Goal: Task Accomplishment & Management: Manage account settings

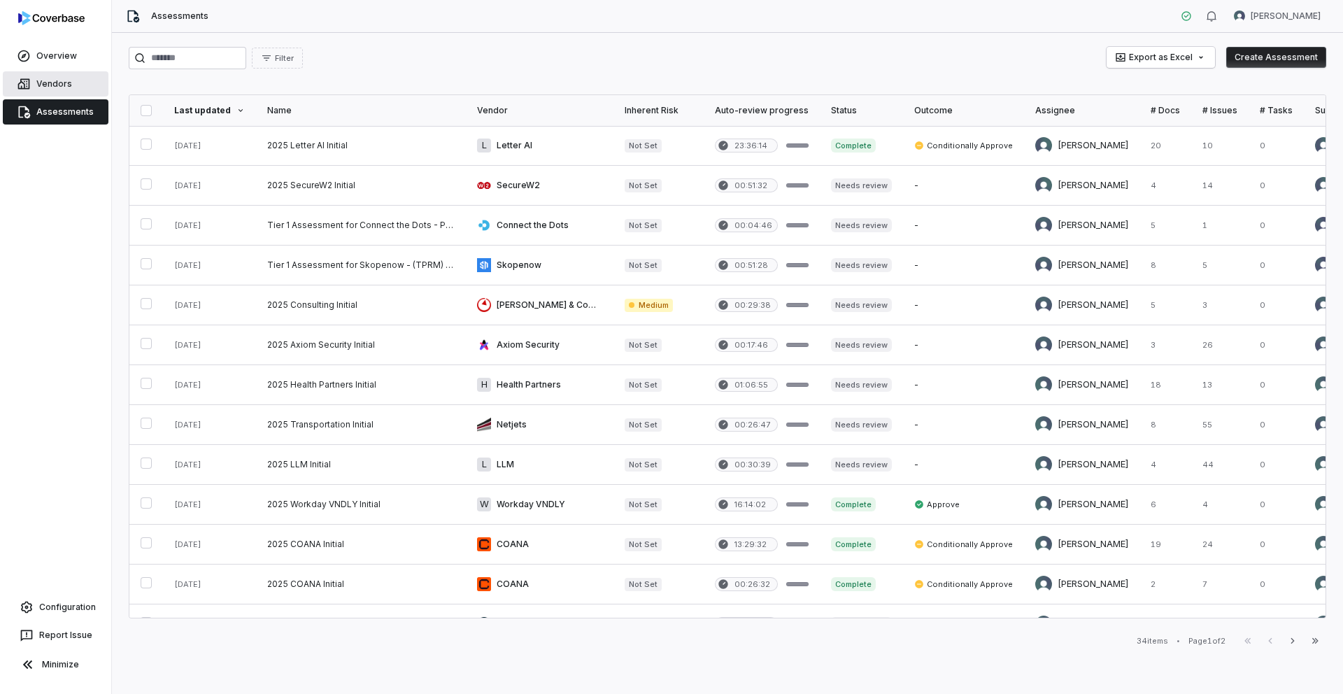
click at [55, 85] on link "Vendors" at bounding box center [56, 83] width 106 height 25
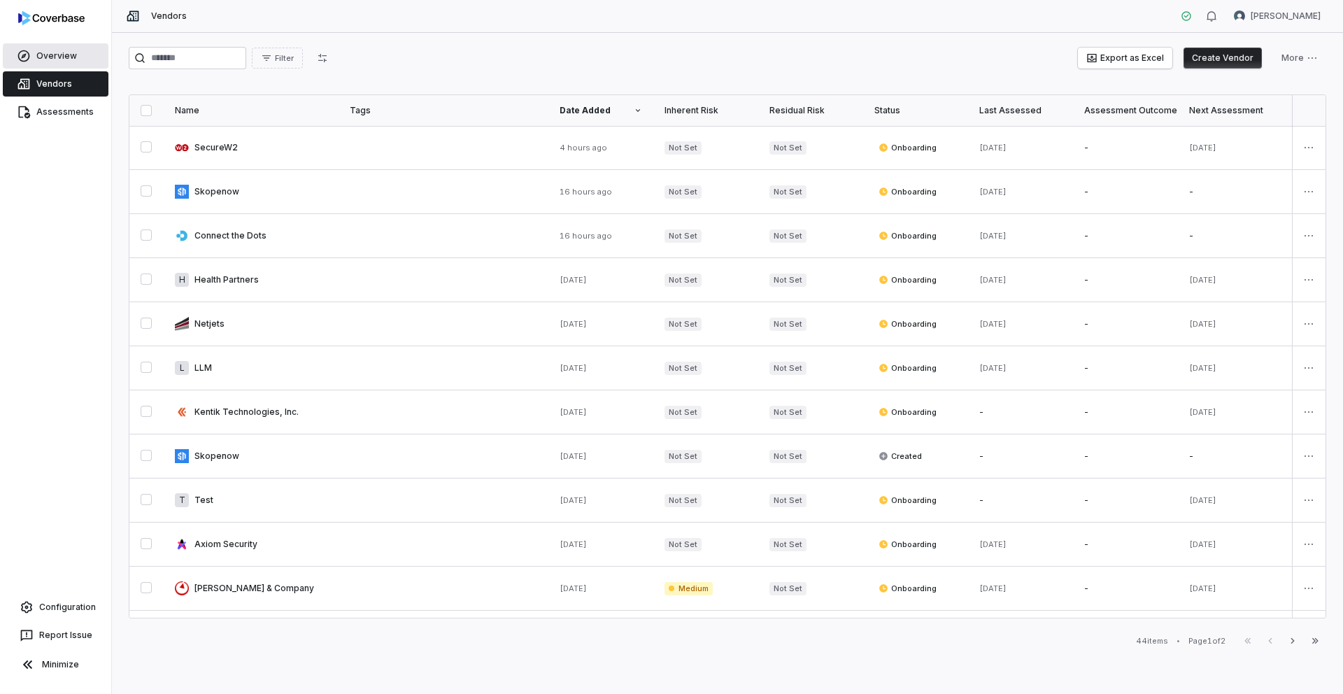
click at [40, 49] on link "Overview" at bounding box center [56, 55] width 106 height 25
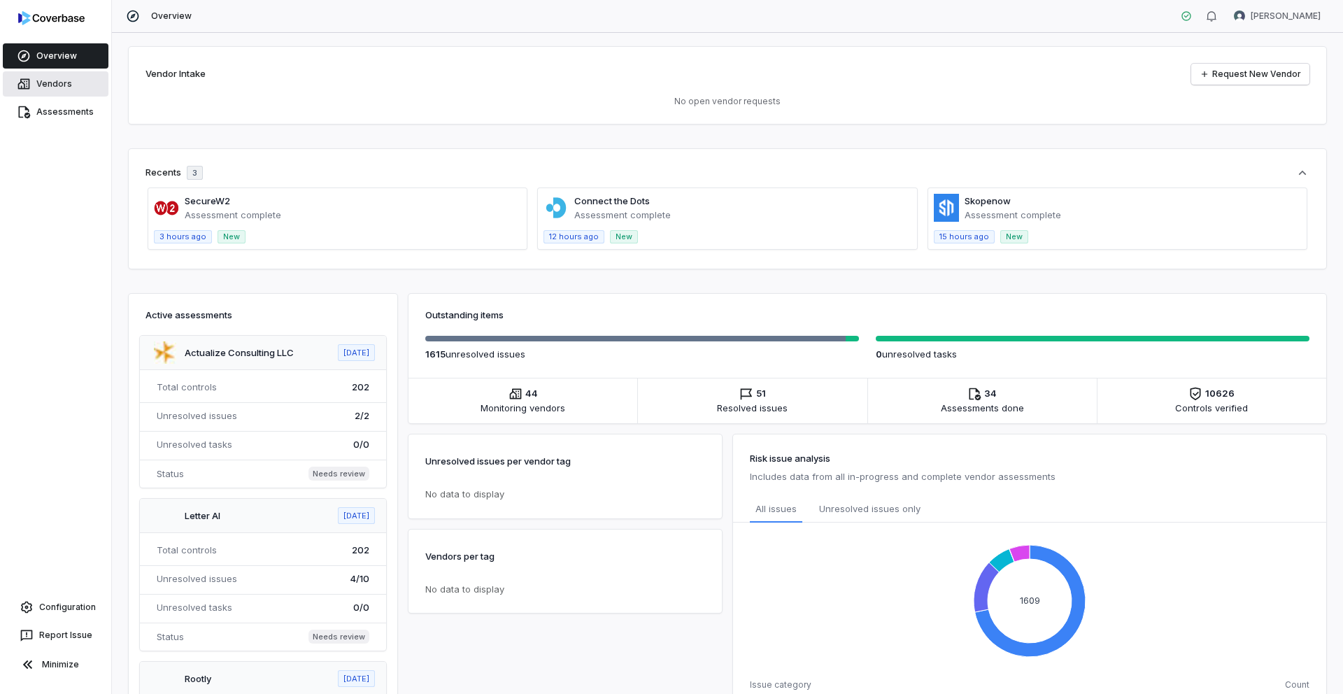
click at [52, 92] on link "Vendors" at bounding box center [56, 83] width 106 height 25
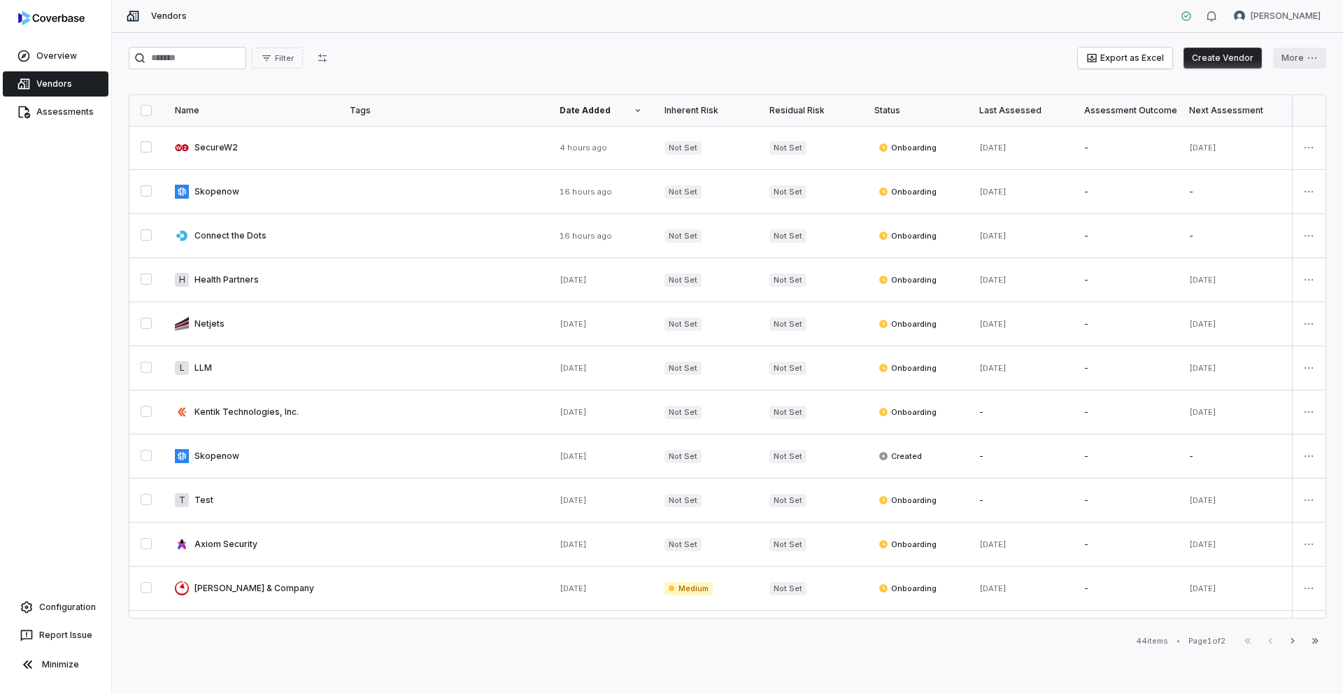
click at [1302, 65] on html "Overview Vendors Assessments Configuration Report Issue Minimize Vendors Samuel…" at bounding box center [671, 347] width 1343 height 694
click at [936, 69] on html "Overview Vendors Assessments Configuration Report Issue Minimize Vendors Samuel…" at bounding box center [671, 347] width 1343 height 694
click at [71, 610] on link "Configuration" at bounding box center [56, 606] width 100 height 25
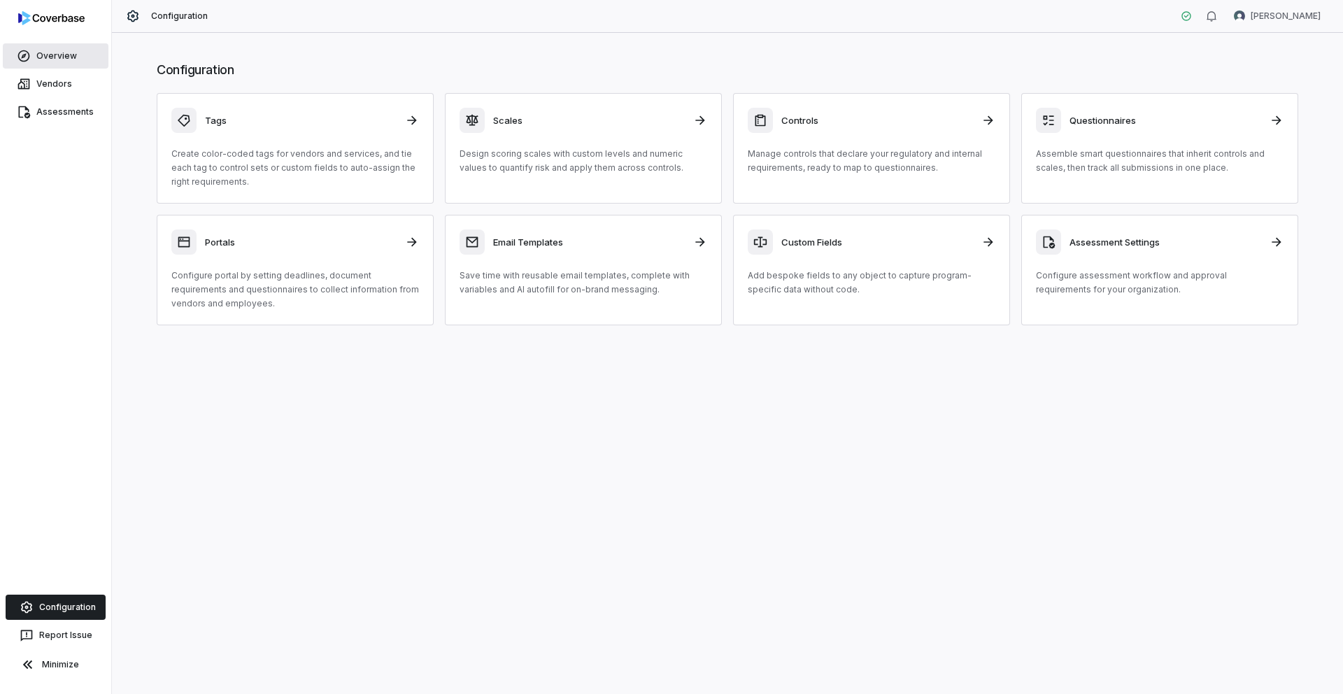
click at [54, 57] on link "Overview" at bounding box center [56, 55] width 106 height 25
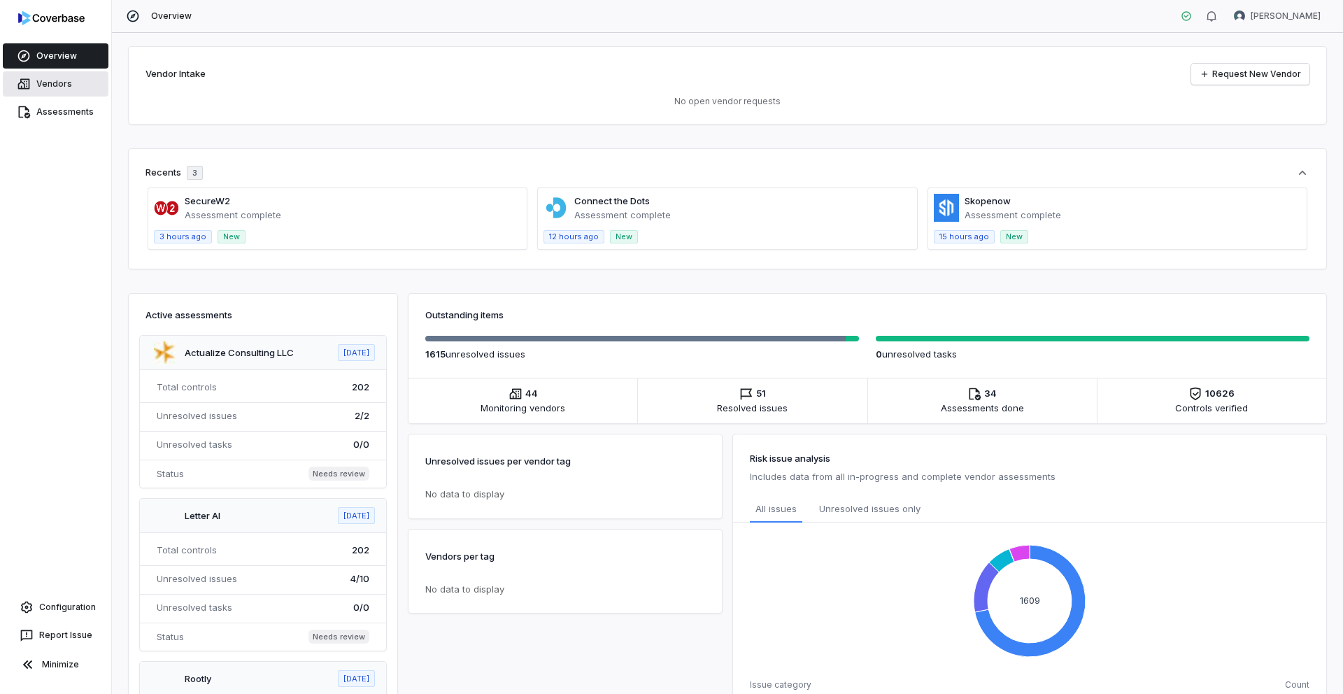
click at [62, 80] on link "Vendors" at bounding box center [56, 83] width 106 height 25
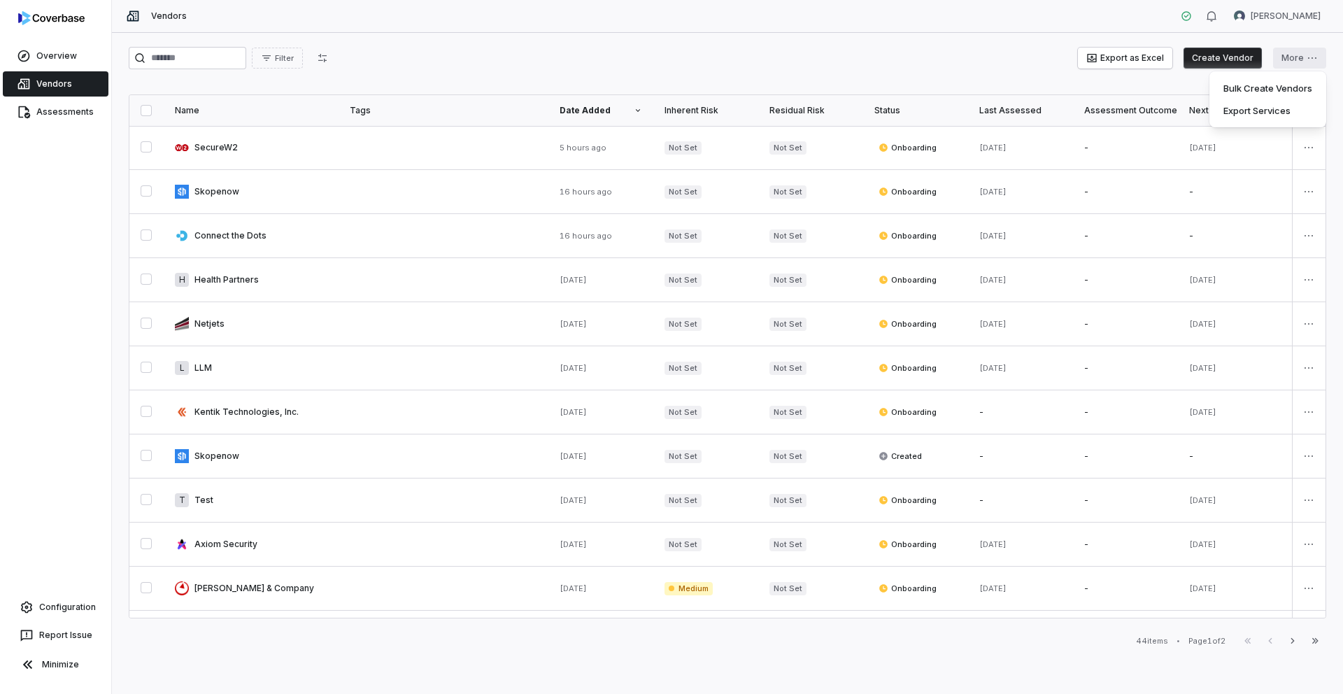
click at [1308, 59] on html "Overview Vendors Assessments Configuration Report Issue Minimize Vendors Samuel…" at bounding box center [671, 347] width 1343 height 694
click at [836, 45] on html "Overview Vendors Assessments Configuration Report Issue Minimize Vendors Samuel…" at bounding box center [671, 347] width 1343 height 694
click at [328, 63] on icon "button" at bounding box center [322, 57] width 11 height 11
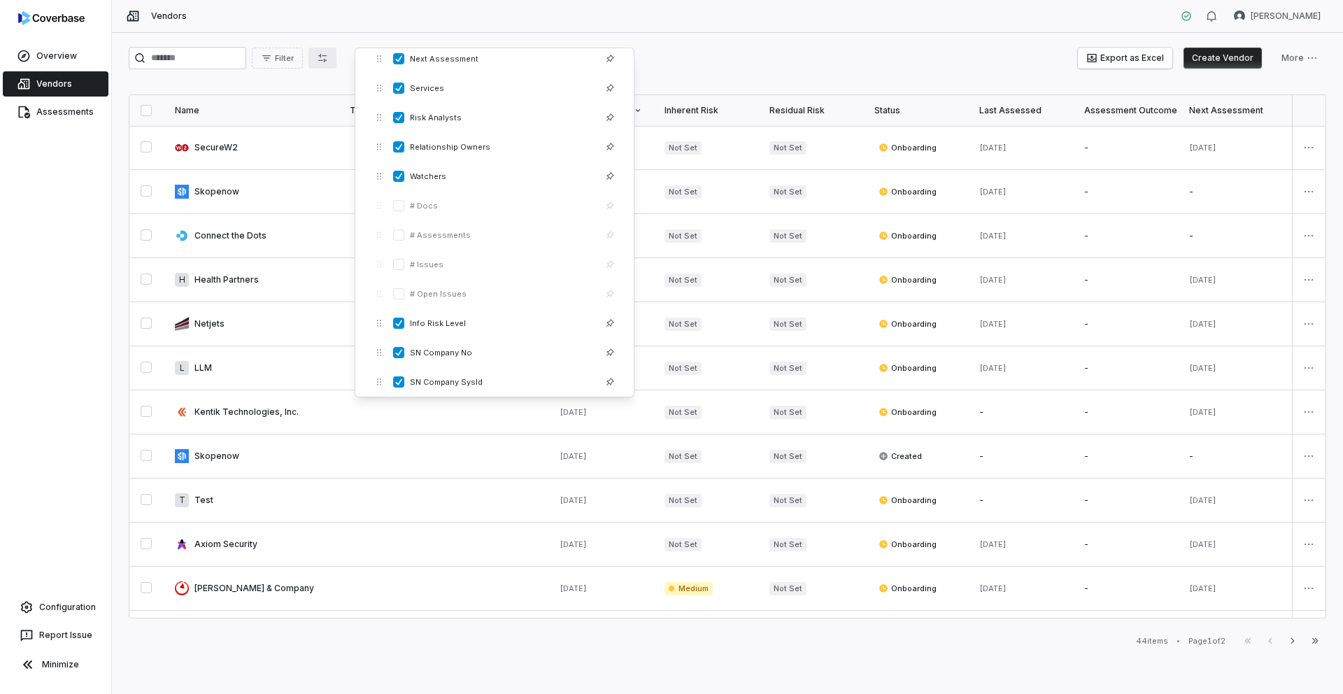
scroll to position [332, 0]
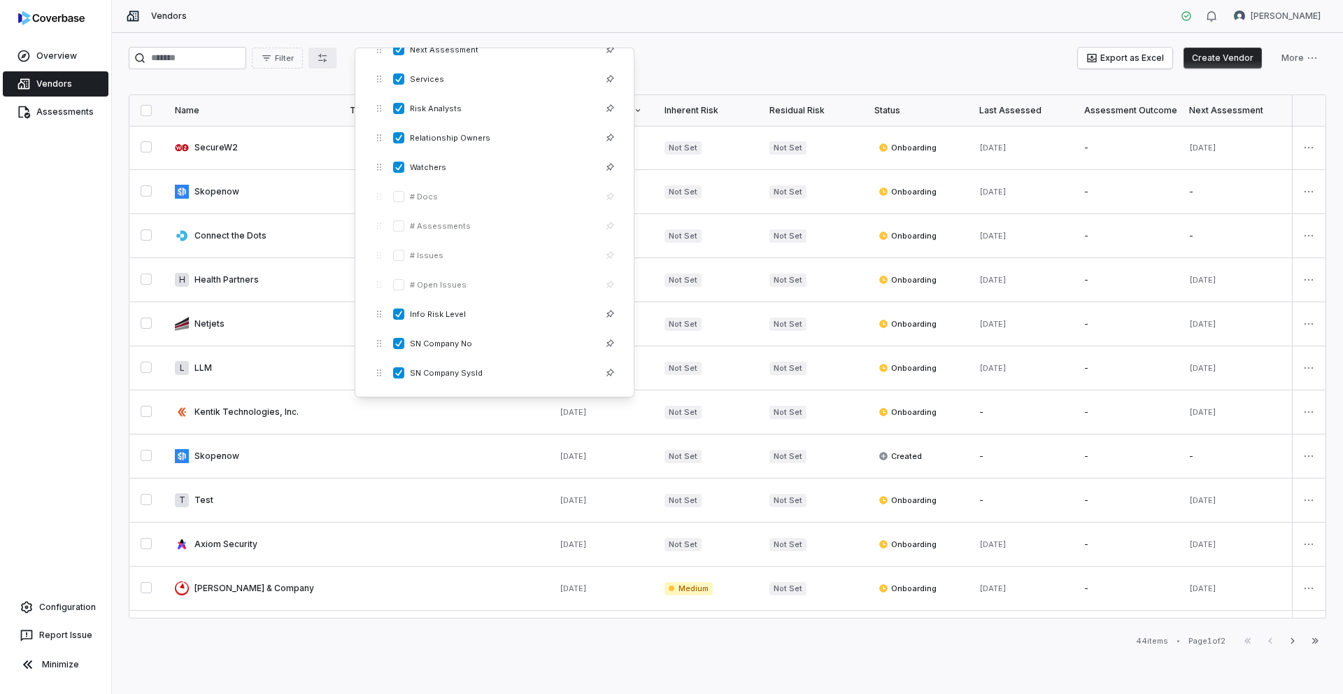
click at [680, 45] on div "Filter Export as Excel Create Vendor More Name Tags Date Added Inherent Risk Re…" at bounding box center [727, 363] width 1231 height 661
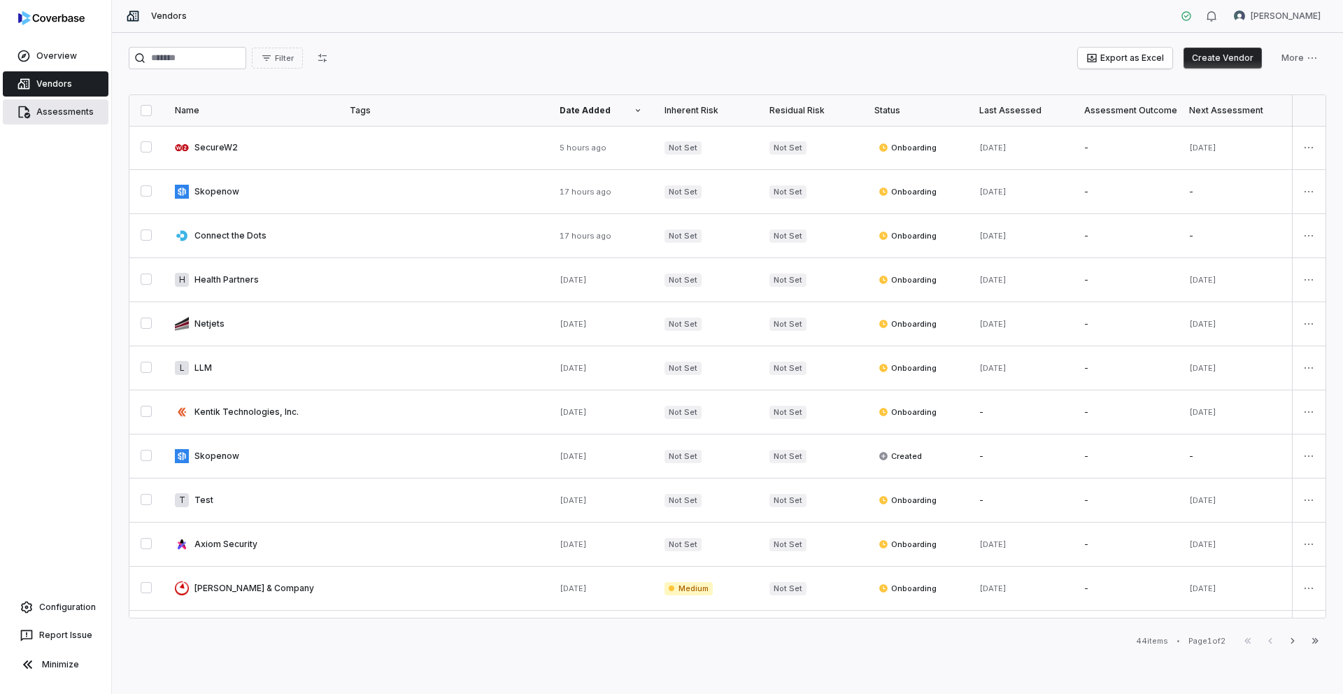
click at [64, 106] on link "Assessments" at bounding box center [56, 111] width 106 height 25
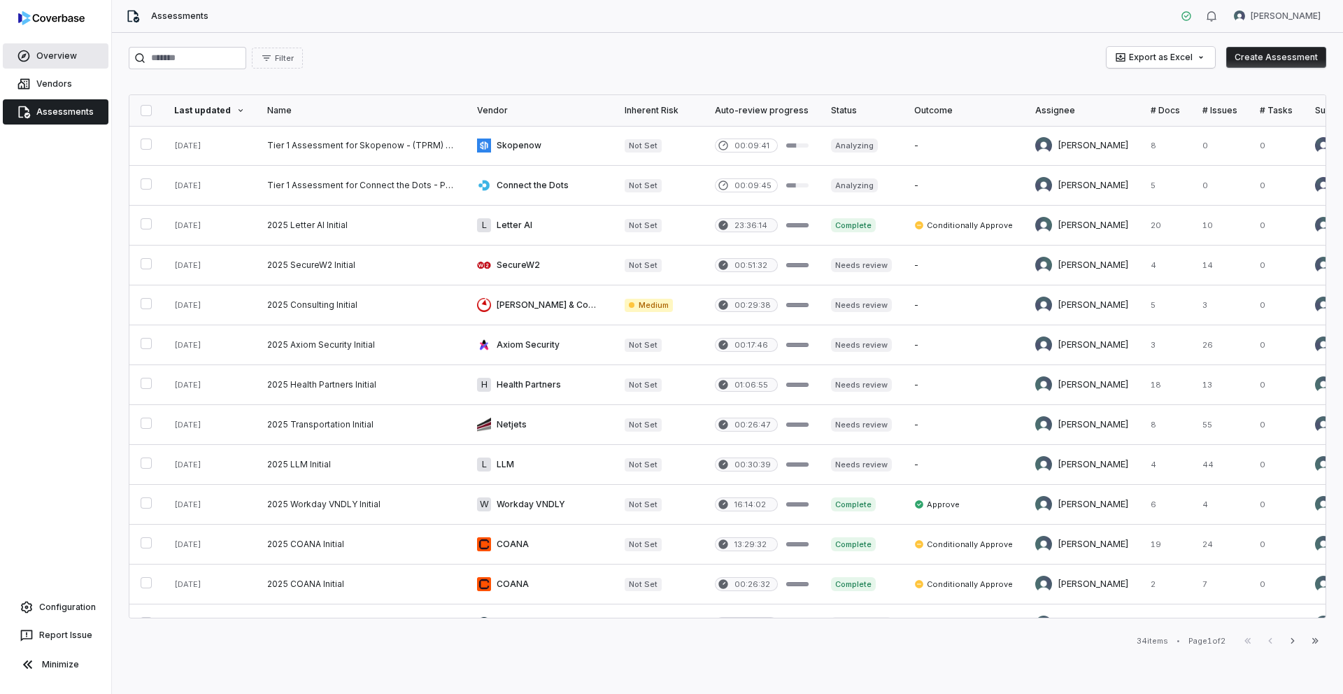
click at [38, 52] on link "Overview" at bounding box center [56, 55] width 106 height 25
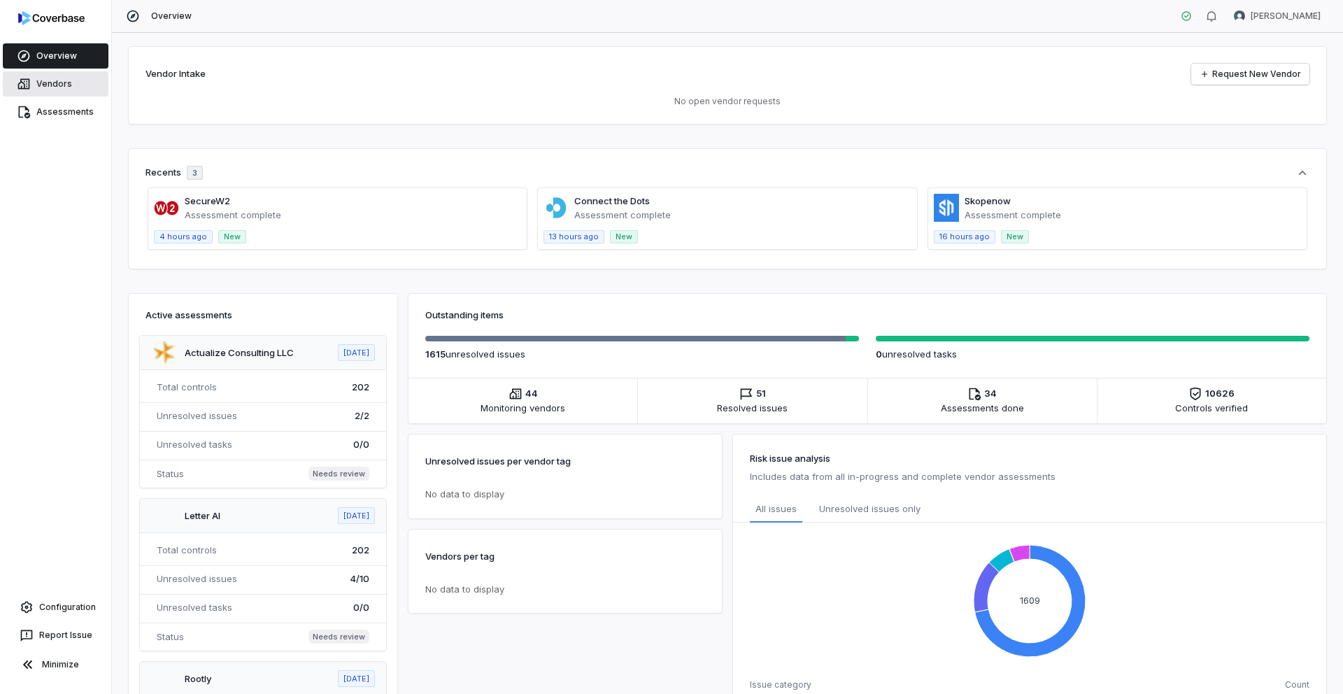
click at [55, 81] on link "Vendors" at bounding box center [56, 83] width 106 height 25
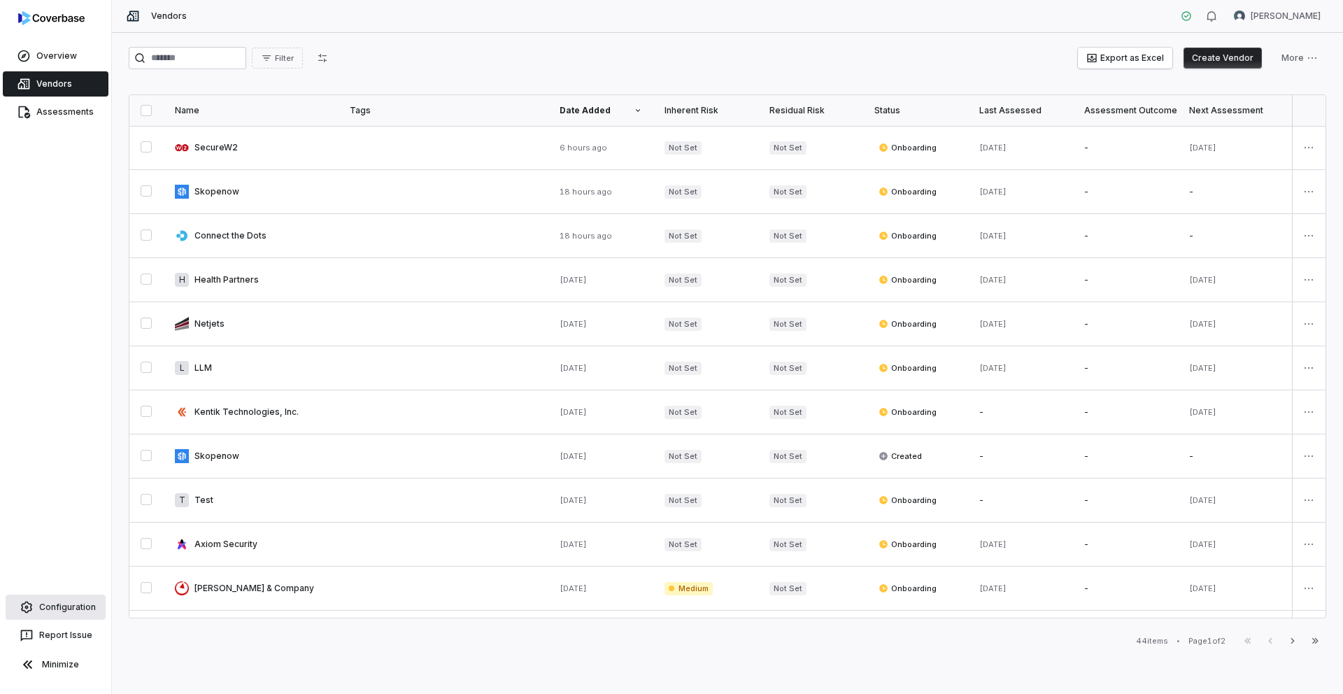
click at [56, 613] on link "Configuration" at bounding box center [56, 606] width 100 height 25
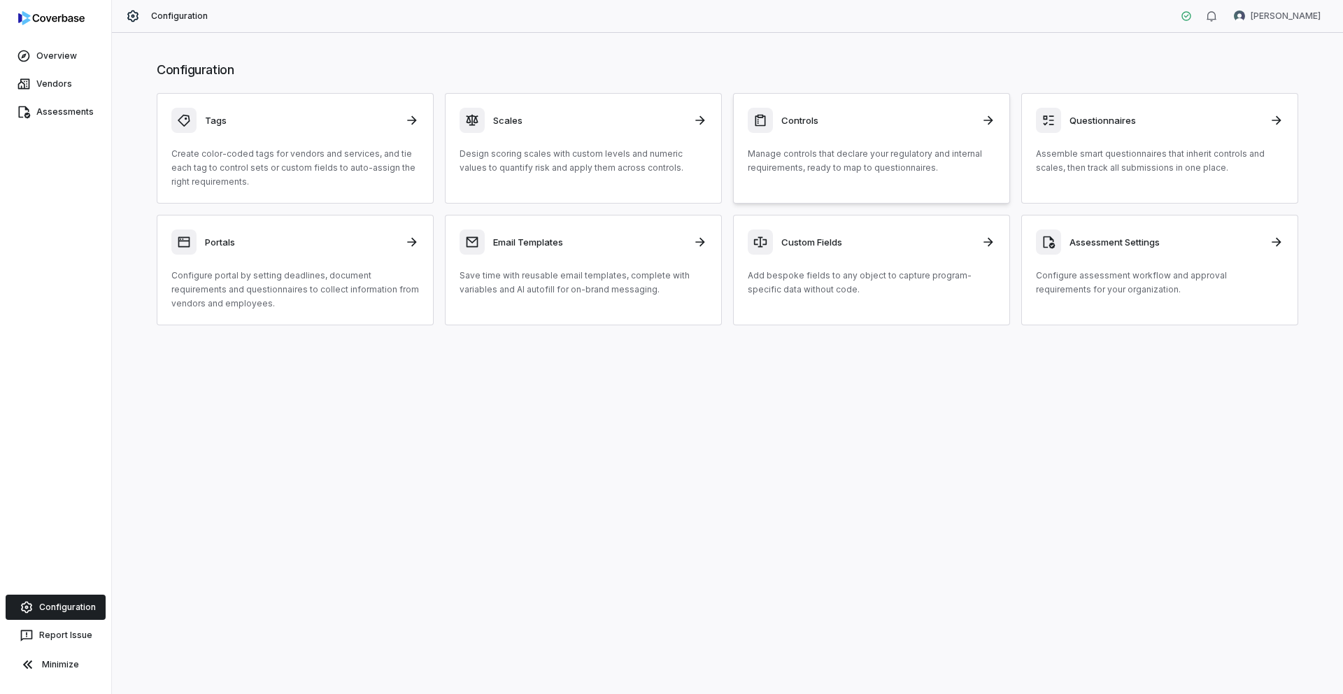
click at [817, 148] on p "Manage controls that declare your regulatory and internal requirements, ready t…" at bounding box center [872, 161] width 248 height 28
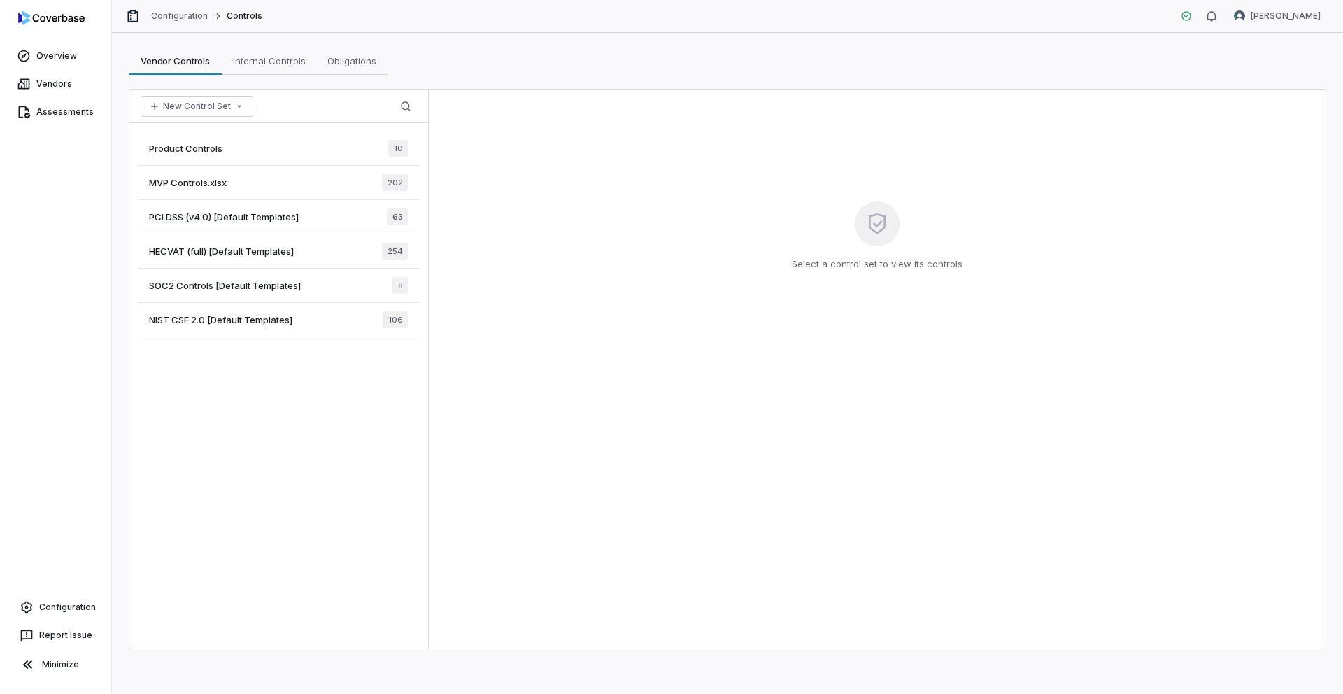
click at [215, 183] on span "MVP Controls.xlsx" at bounding box center [188, 182] width 78 height 13
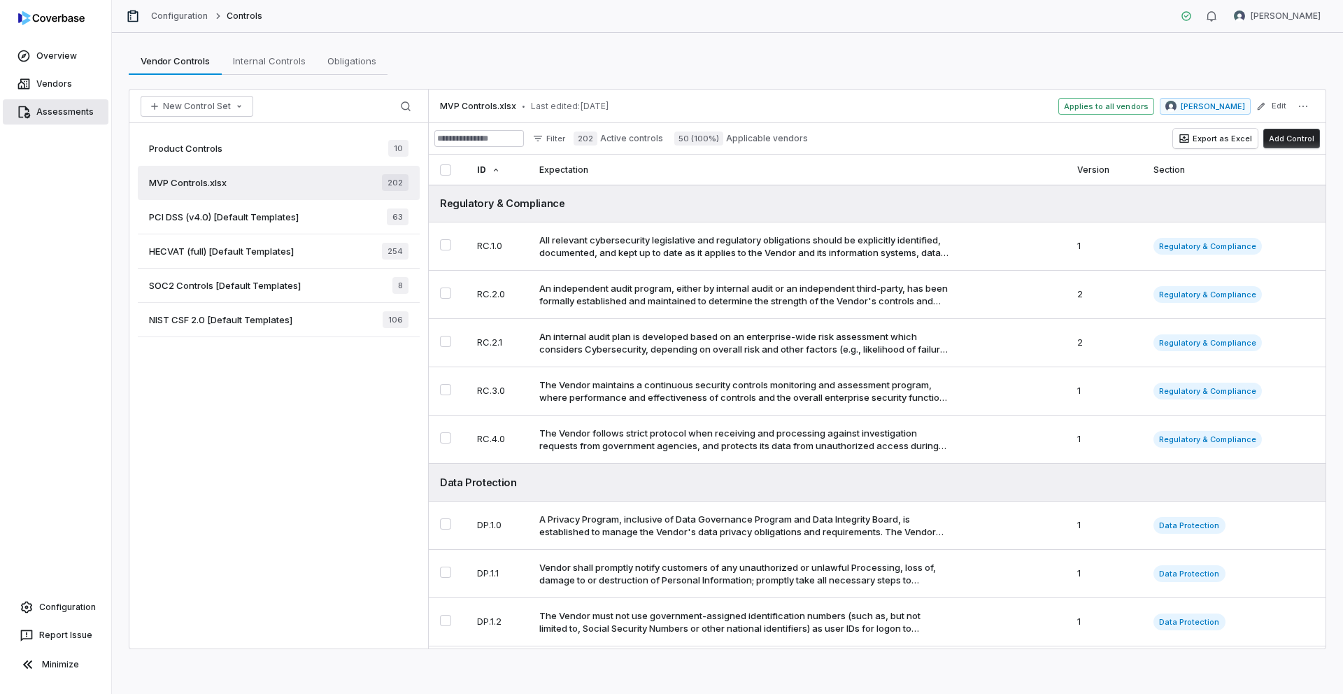
click at [73, 110] on link "Assessments" at bounding box center [56, 111] width 106 height 25
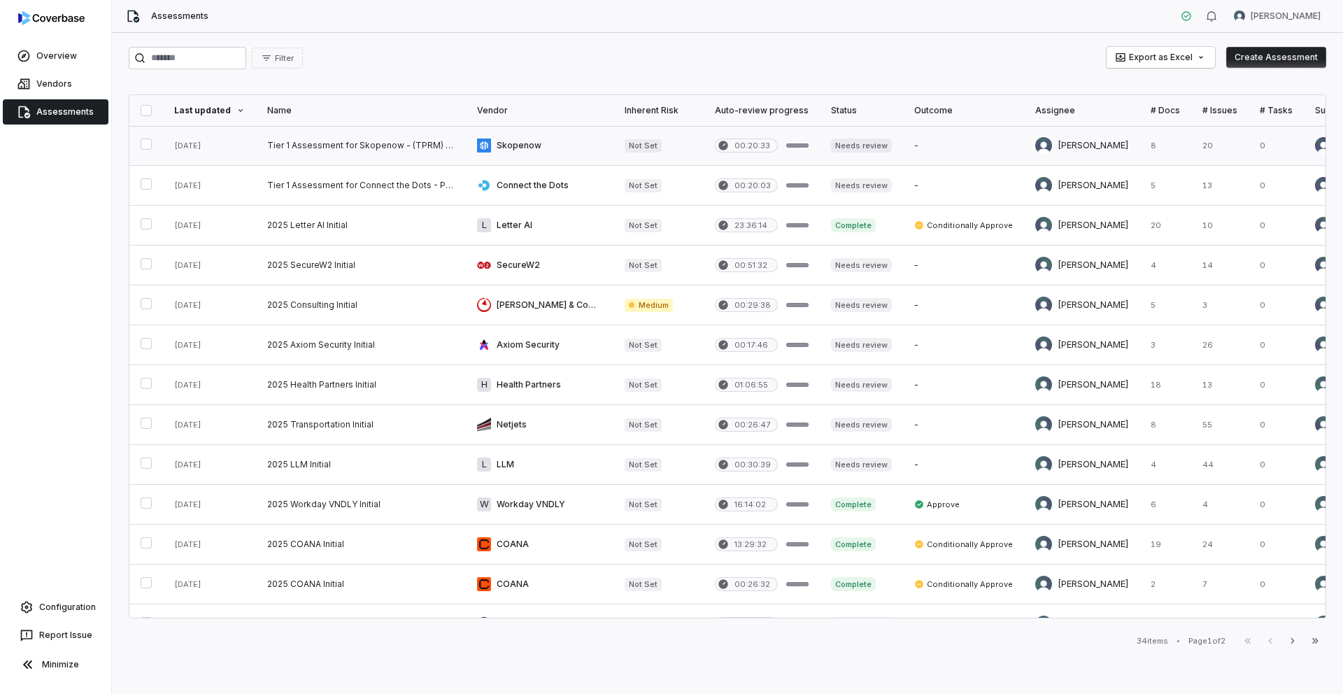
click at [342, 152] on link at bounding box center [361, 145] width 210 height 39
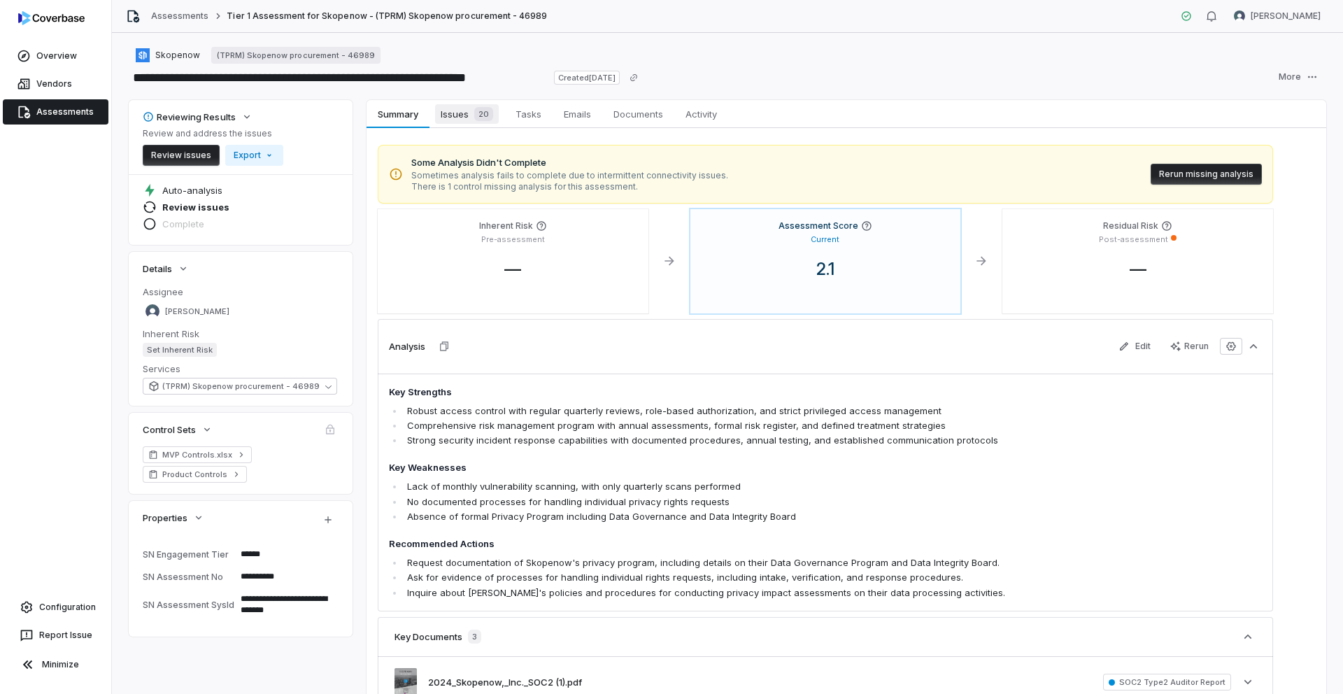
click at [450, 121] on span "Issues 20" at bounding box center [467, 114] width 64 height 20
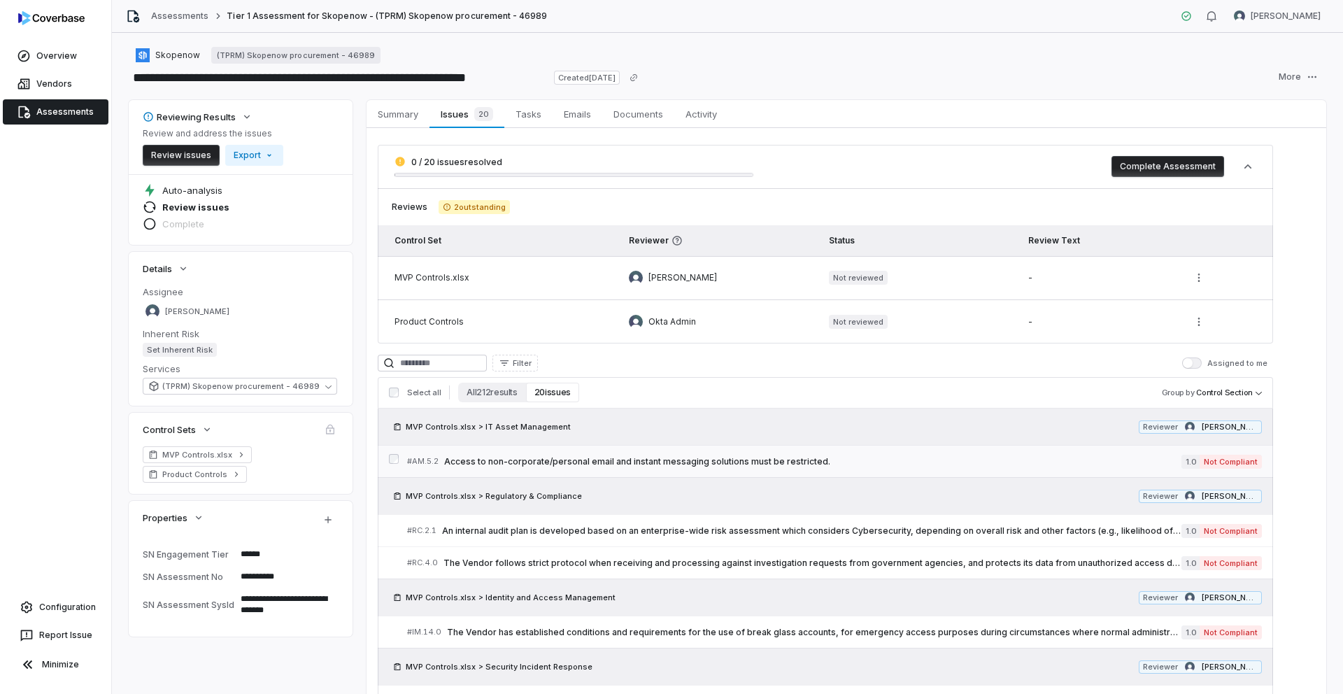
click at [517, 459] on span "Access to non-corporate/personal email and instant messaging solutions must be …" at bounding box center [812, 461] width 737 height 11
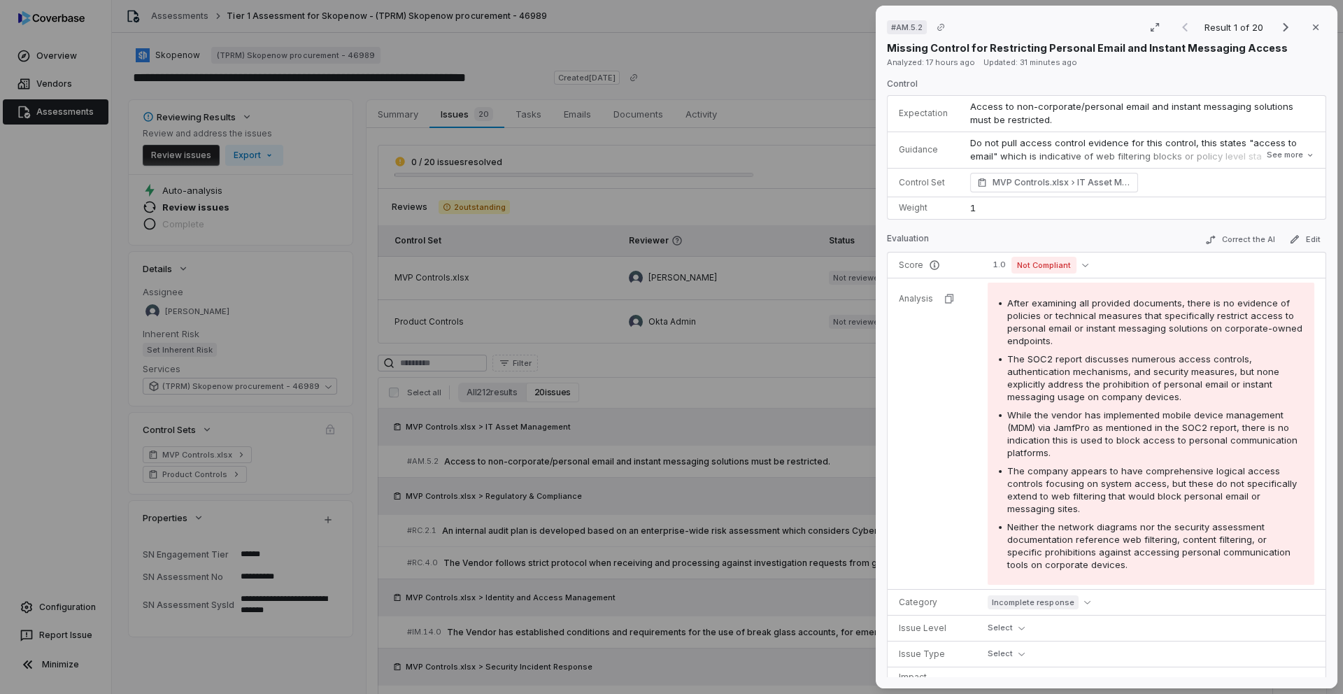
scroll to position [36, 0]
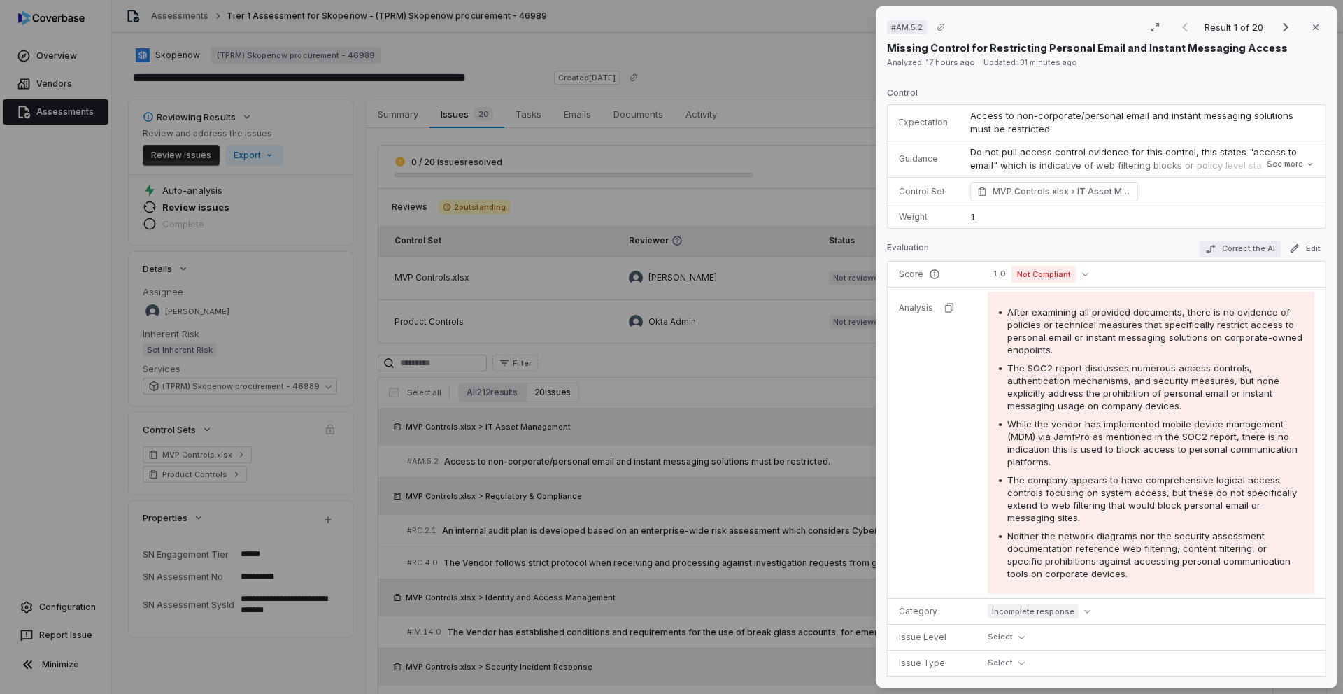
click at [1261, 256] on button "Correct the AI" at bounding box center [1239, 249] width 81 height 17
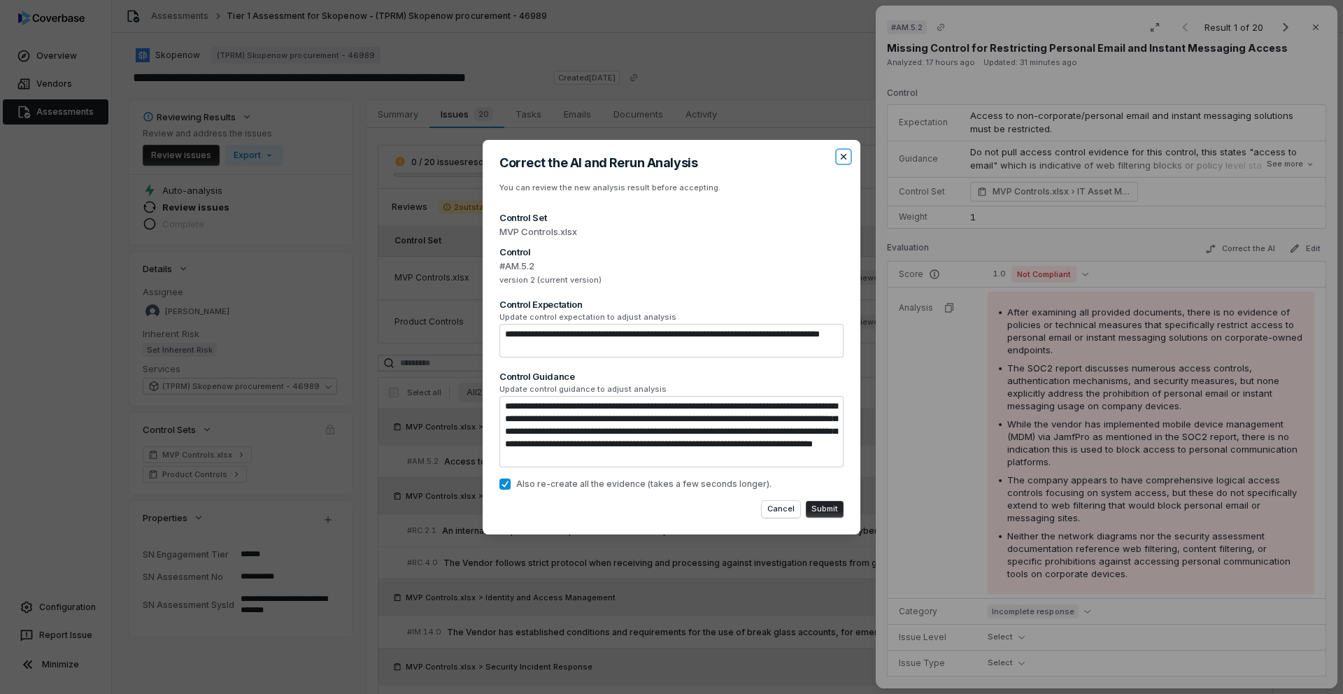
click at [842, 155] on icon "button" at bounding box center [844, 157] width 6 height 6
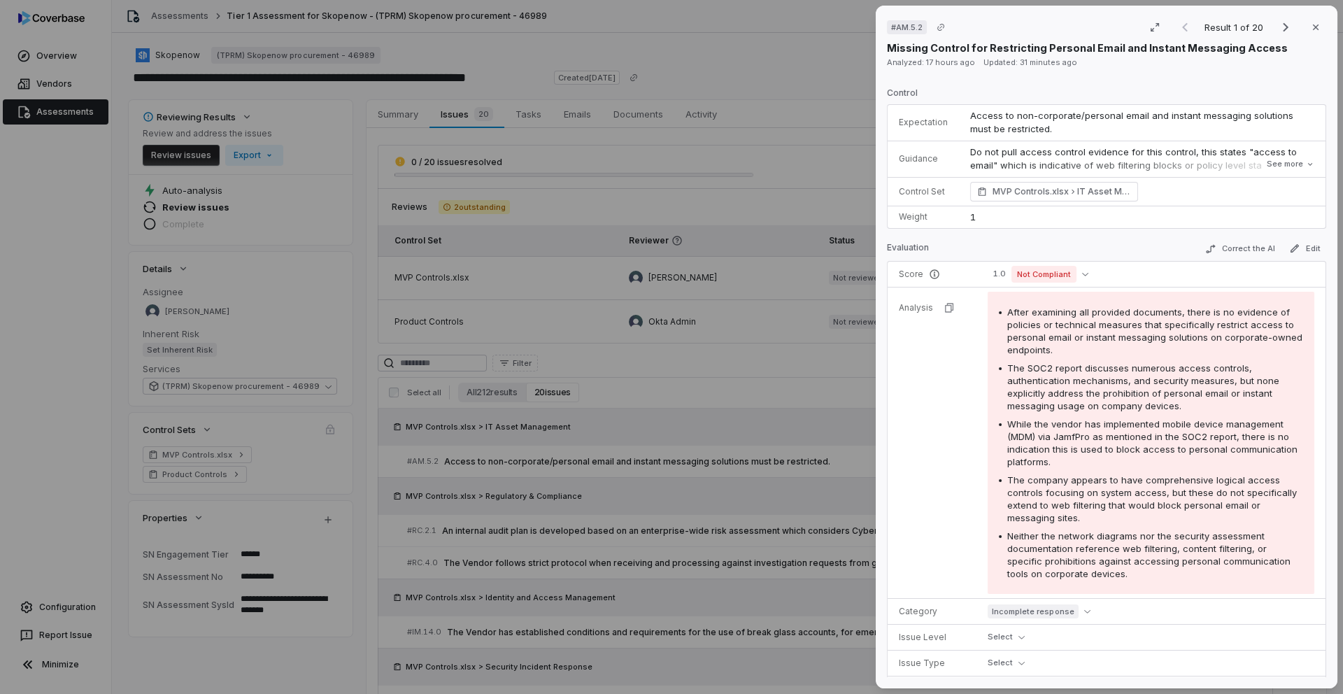
click at [47, 248] on div "# AM.5.2 Result 1 of 20 Close Missing Control for Restricting Personal Email an…" at bounding box center [671, 347] width 1343 height 694
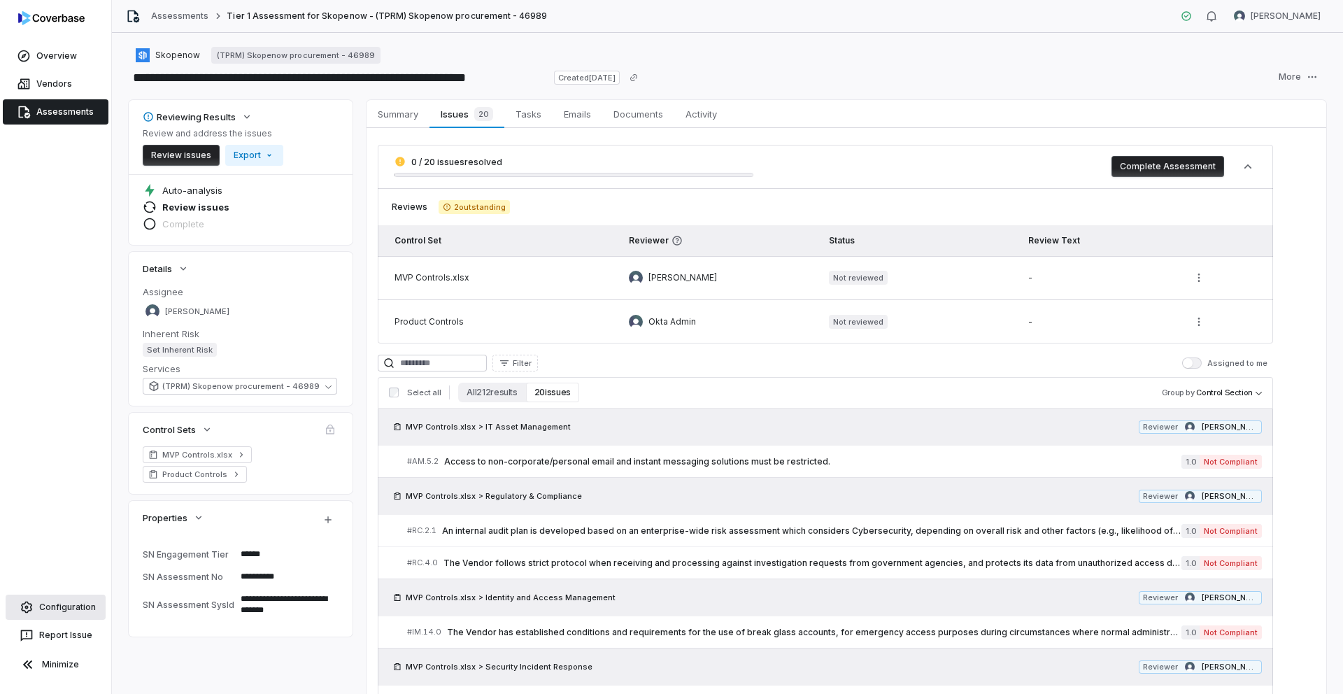
click at [83, 613] on link "Configuration" at bounding box center [56, 606] width 100 height 25
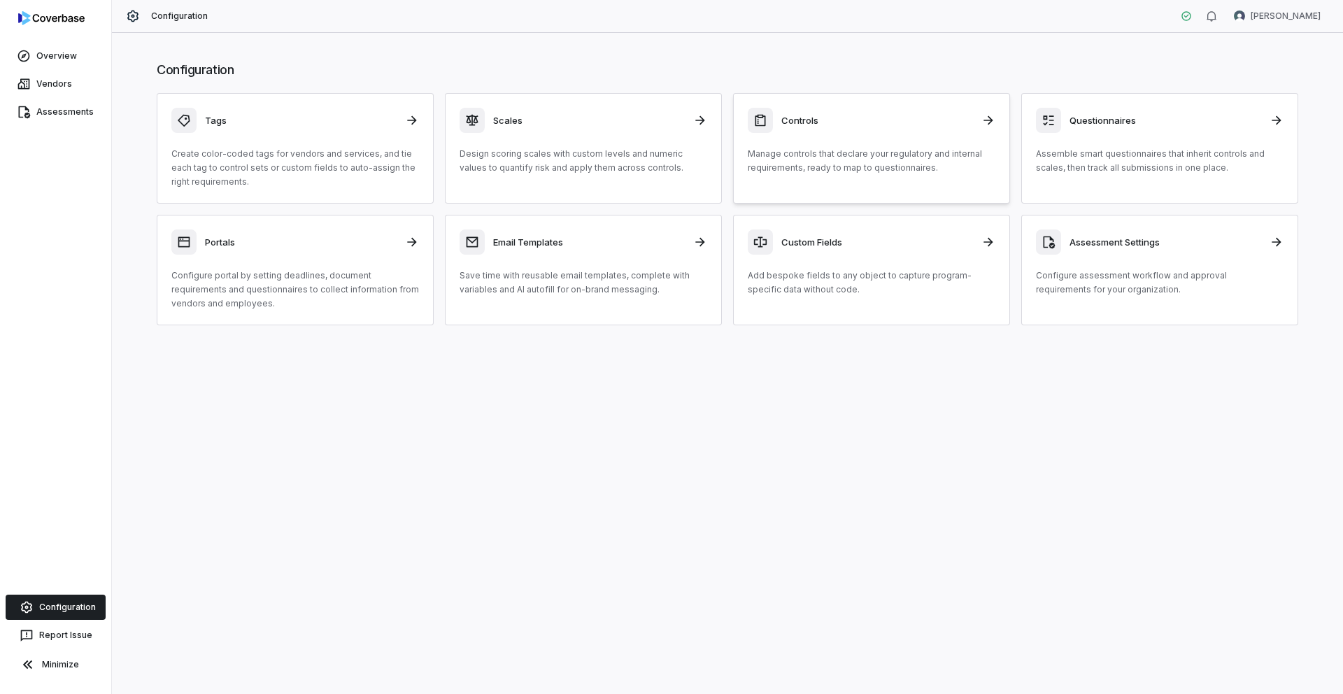
click at [817, 148] on p "Manage controls that declare your regulatory and internal requirements, ready t…" at bounding box center [872, 161] width 248 height 28
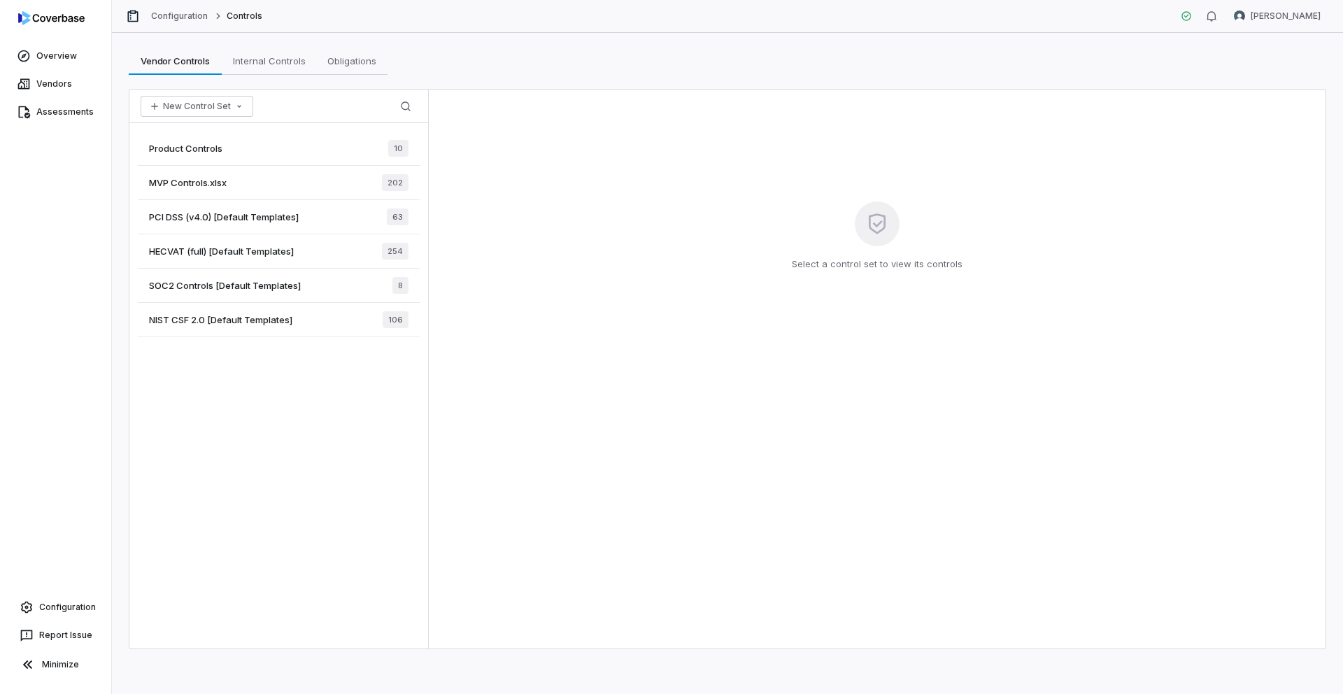
click at [208, 187] on span "MVP Controls.xlsx" at bounding box center [188, 182] width 78 height 13
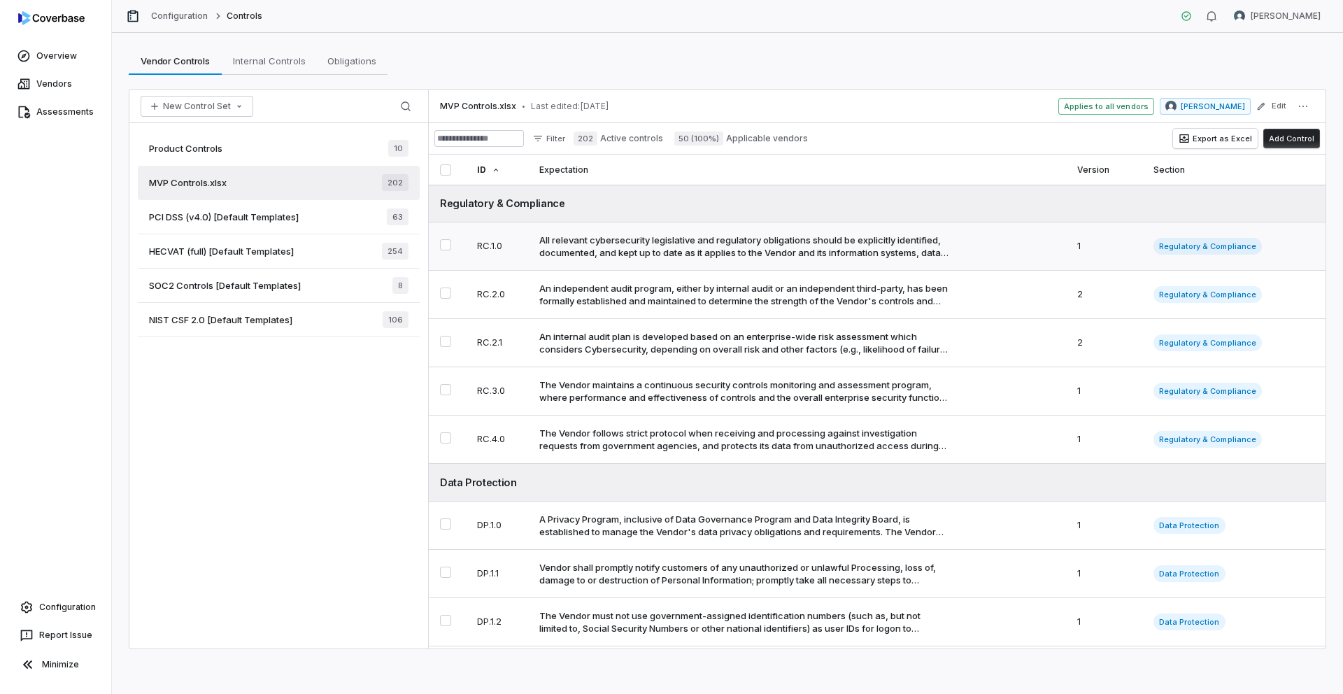
click at [656, 239] on div "All relevant cybersecurity legislative and regulatory obligations should be exp…" at bounding box center [743, 246] width 409 height 25
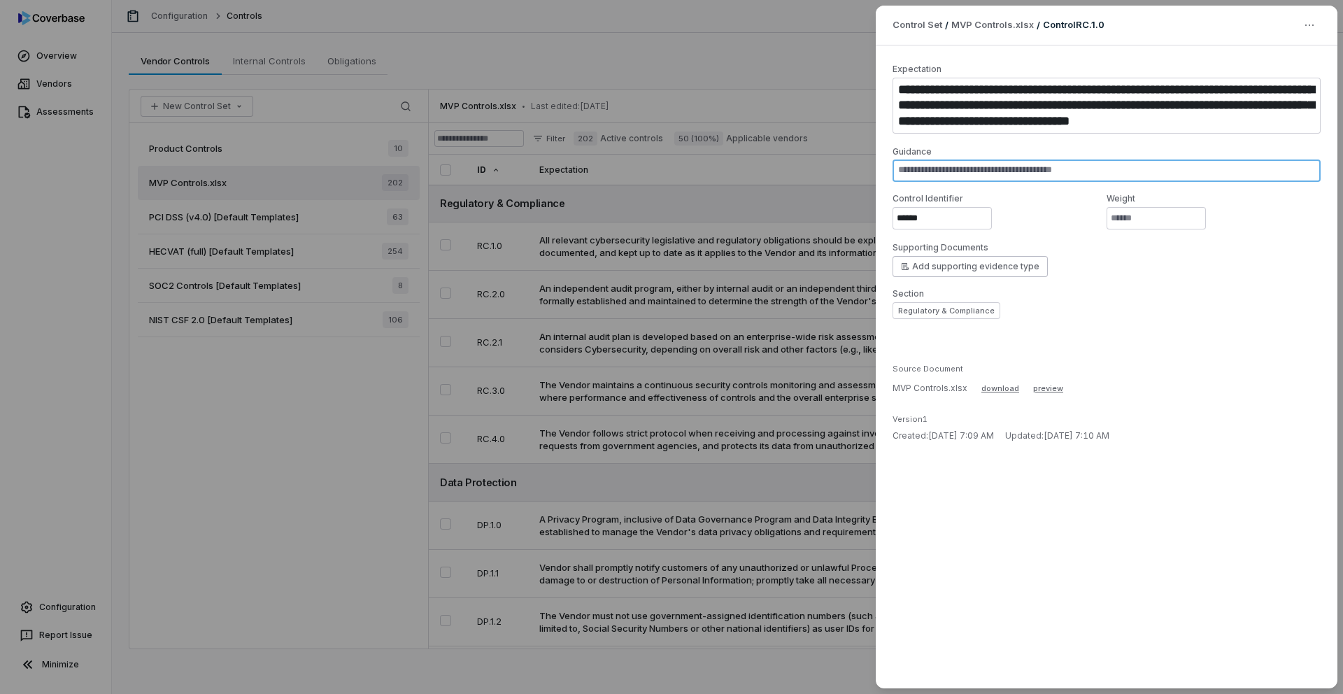
click at [1028, 168] on textarea at bounding box center [1106, 170] width 428 height 22
click at [727, 69] on div "**********" at bounding box center [671, 347] width 1343 height 694
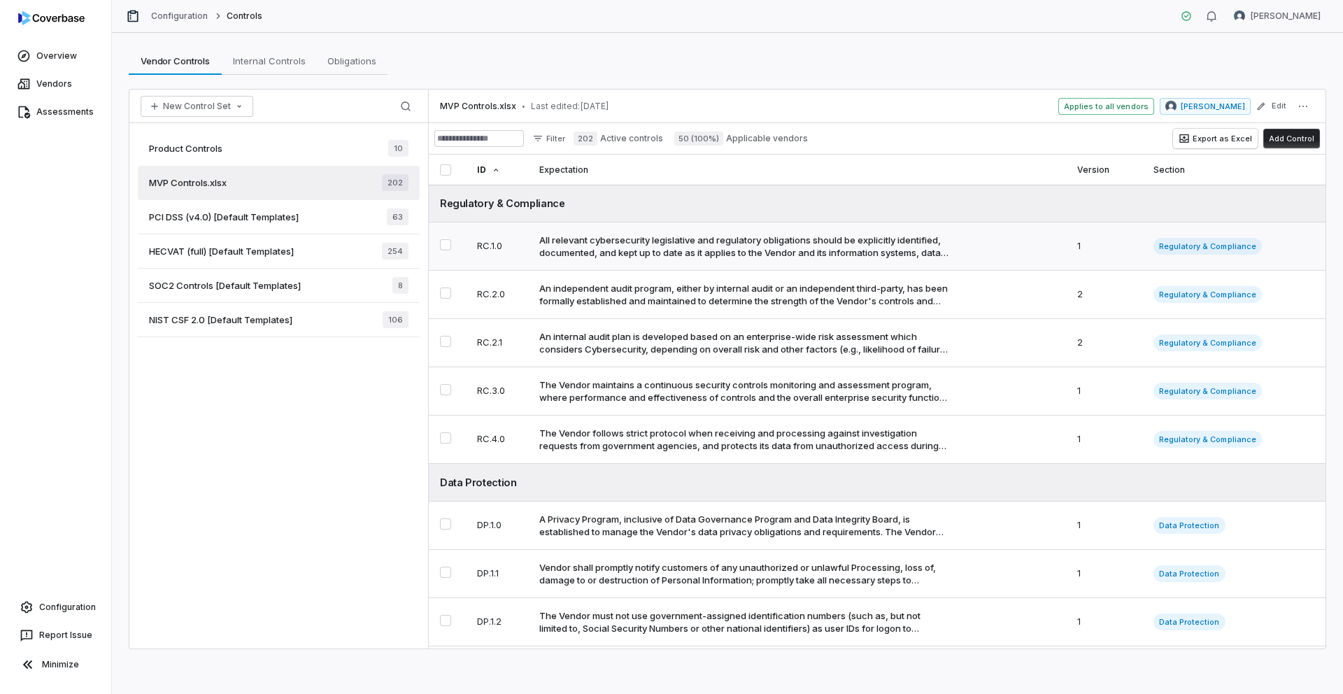
click at [709, 239] on div "All relevant cybersecurity legislative and regulatory obligations should be exp…" at bounding box center [743, 246] width 409 height 25
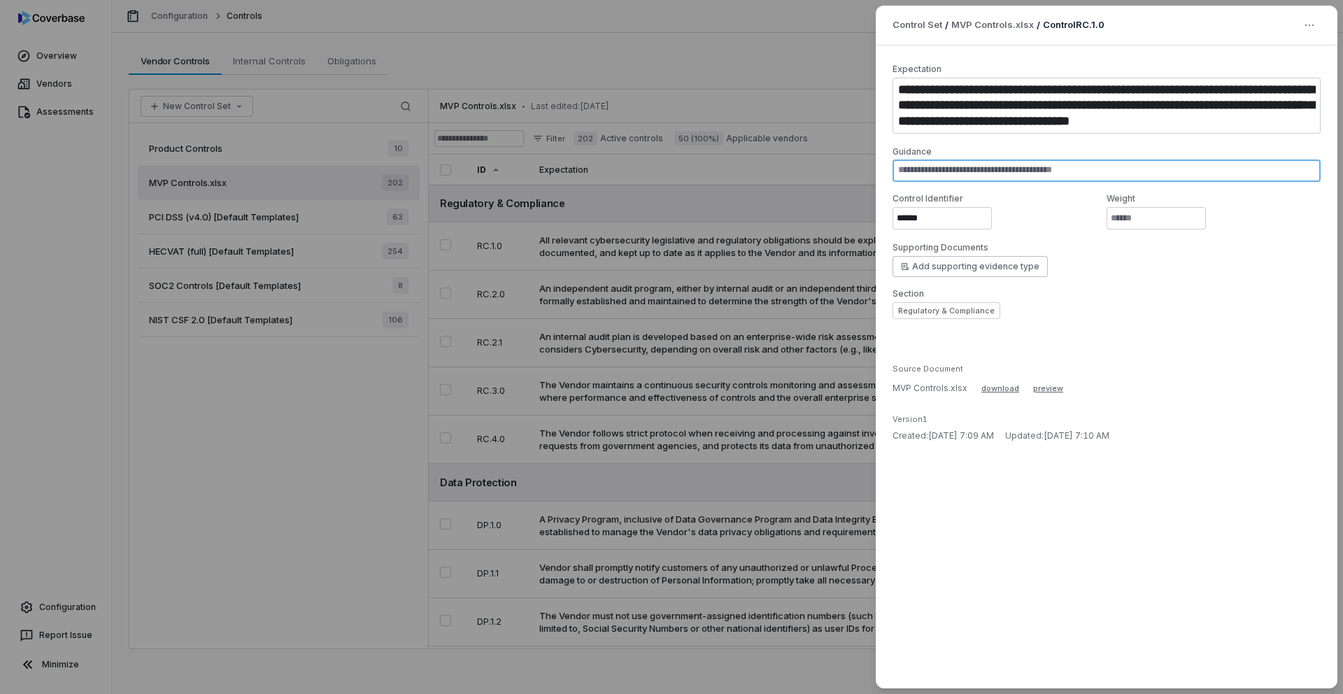
click at [1018, 171] on textarea at bounding box center [1106, 170] width 428 height 22
type textarea "*"
click at [723, 191] on div "**********" at bounding box center [671, 347] width 1343 height 694
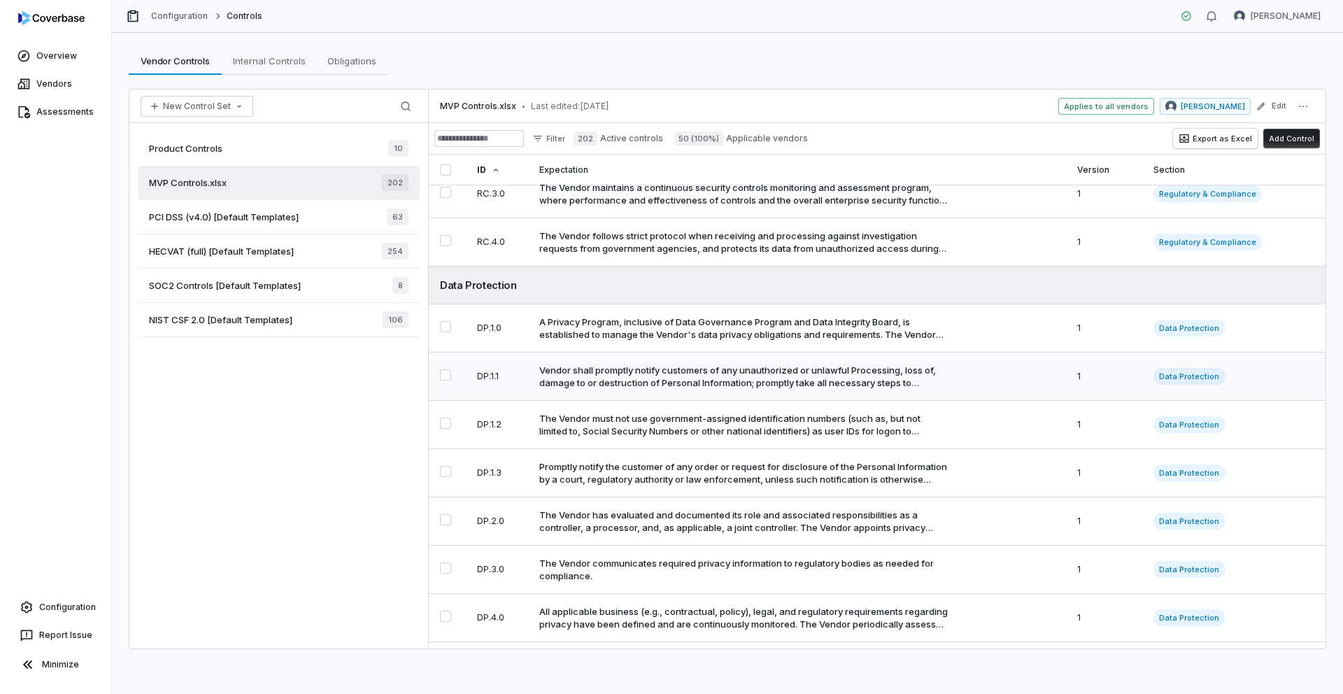
scroll to position [199, 0]
click at [1193, 145] on button "Export as Excel" at bounding box center [1215, 139] width 85 height 20
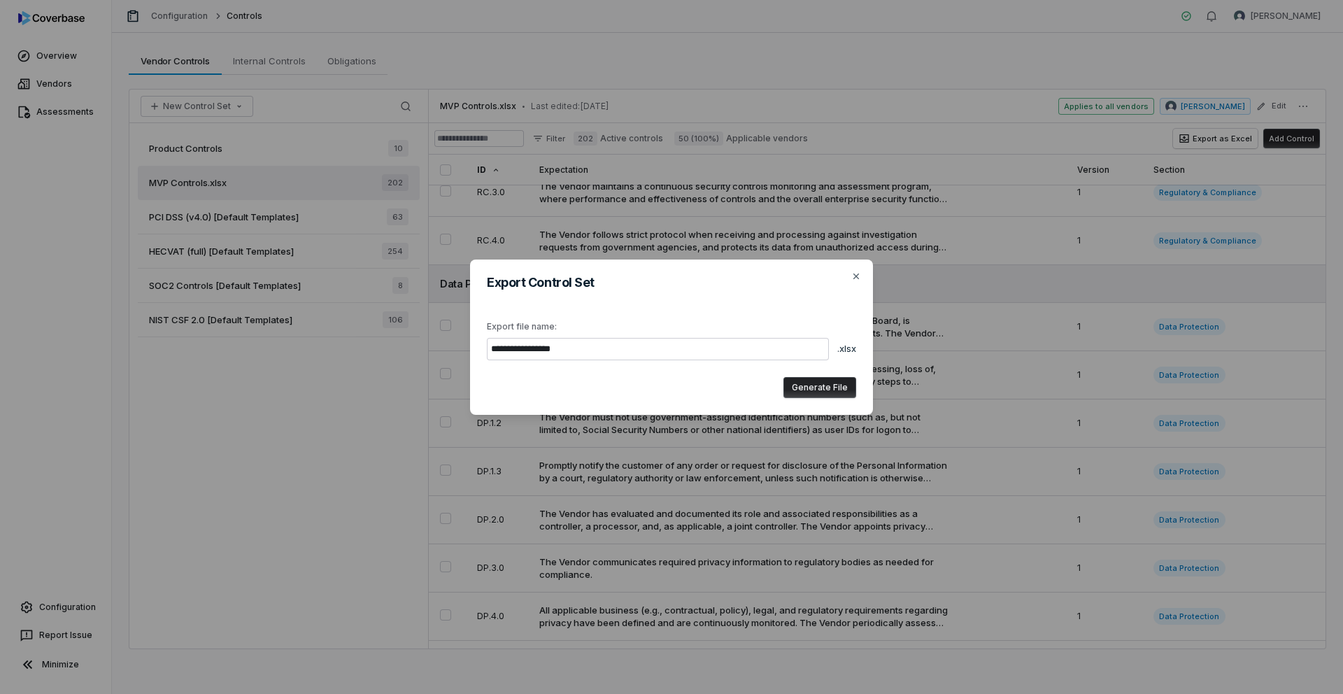
click at [807, 387] on button "Generate File" at bounding box center [819, 387] width 73 height 21
click at [807, 387] on button "Download" at bounding box center [826, 388] width 59 height 21
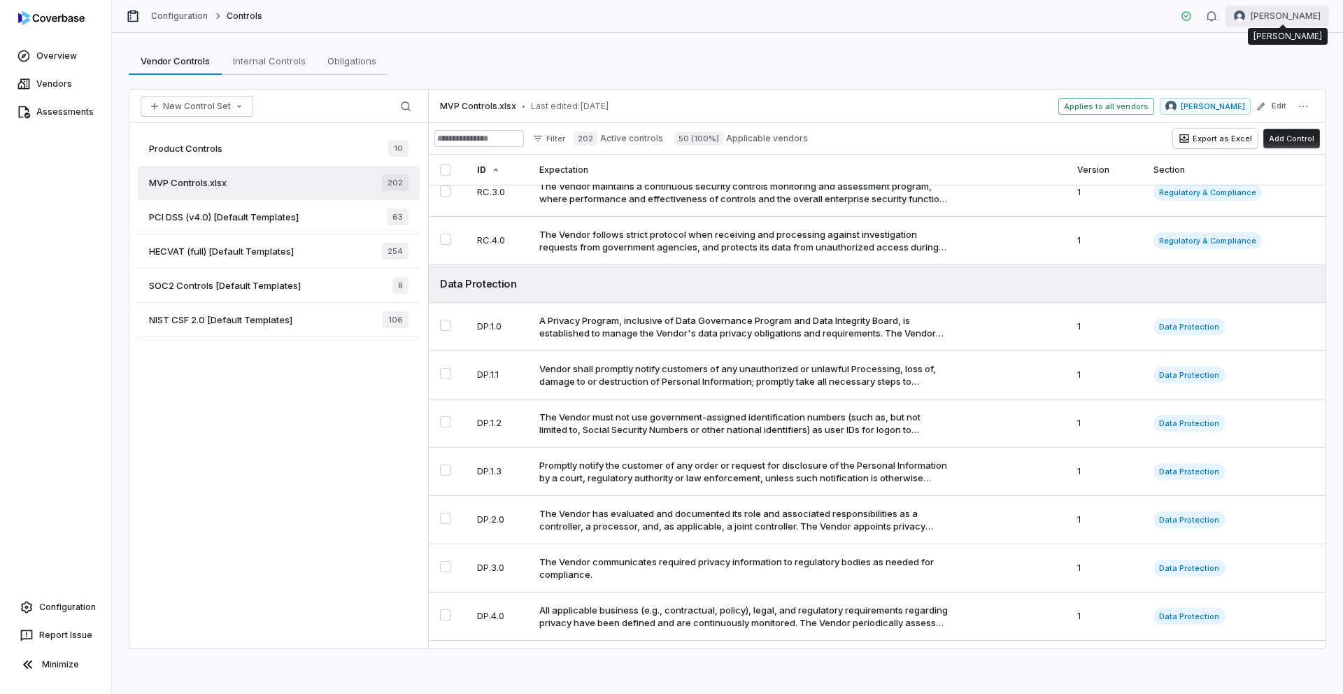
click at [1272, 17] on html "Overview Vendors Assessments Configuration Report Issue Minimize Configuration …" at bounding box center [671, 347] width 1343 height 694
click at [1263, 127] on div "Log out" at bounding box center [1269, 128] width 107 height 22
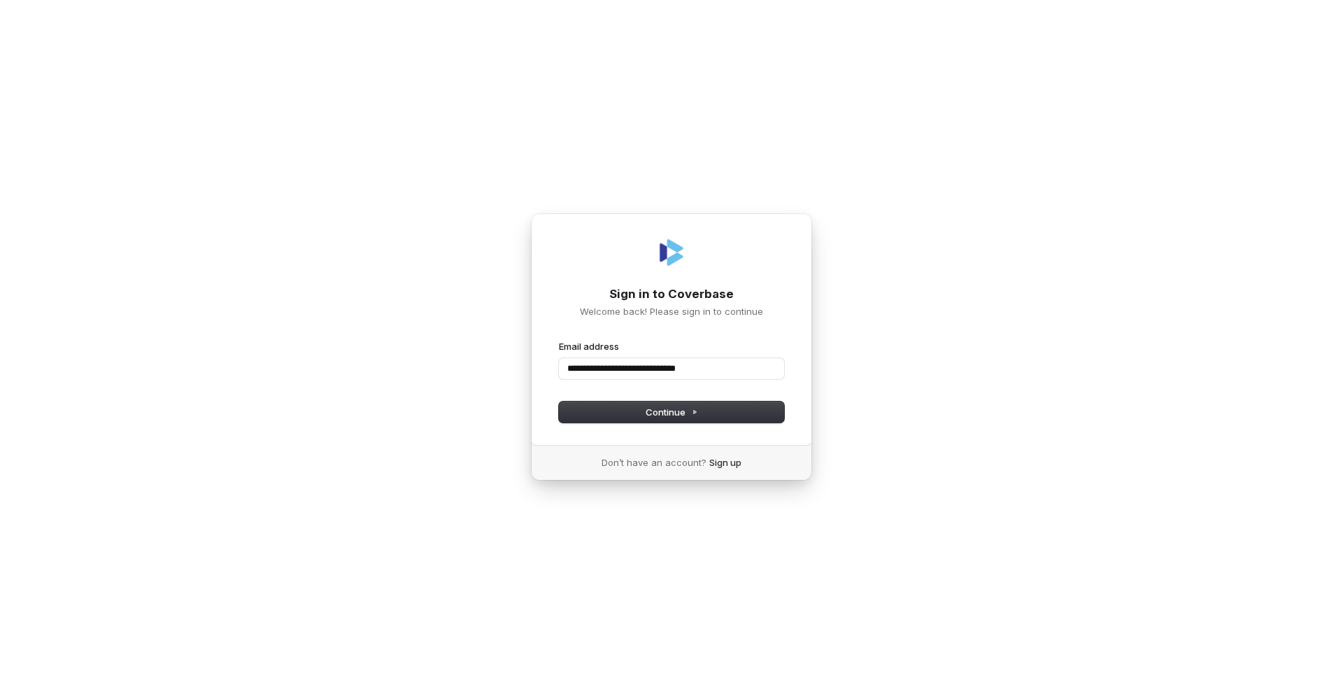
click at [559, 340] on button "submit" at bounding box center [559, 340] width 0 height 0
type input "**********"
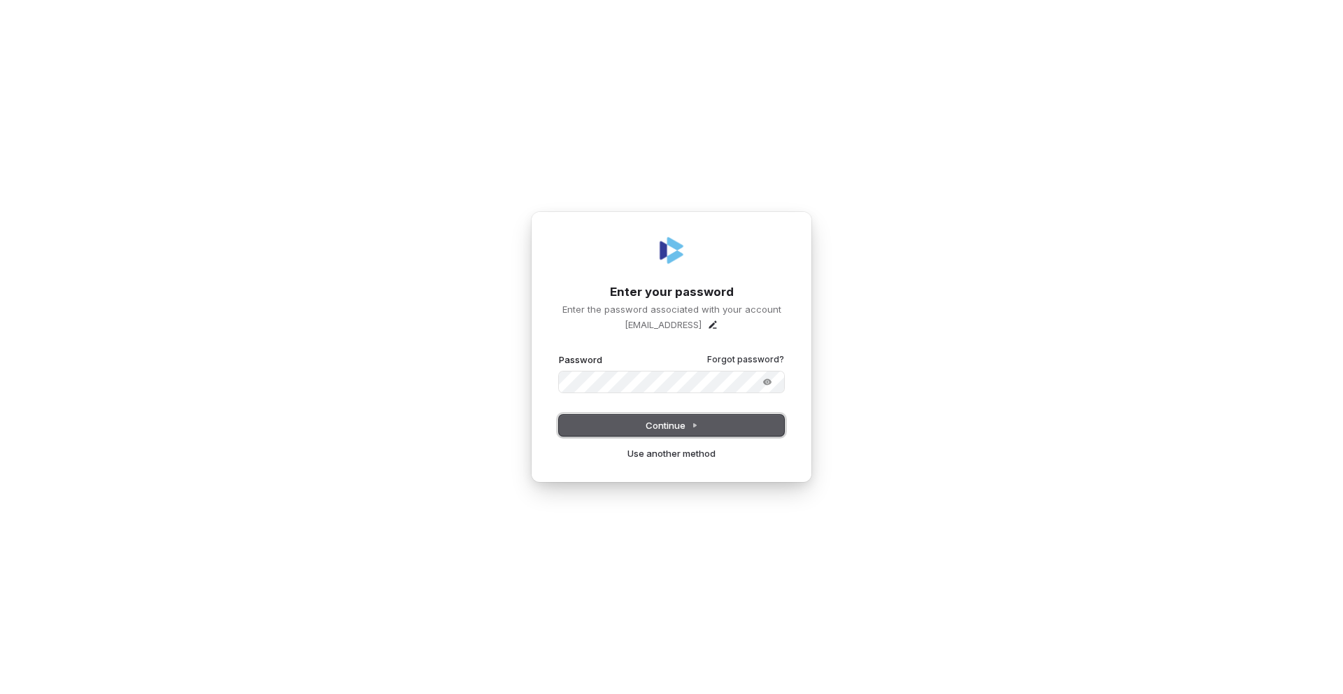
click at [673, 431] on button "Continue" at bounding box center [671, 425] width 225 height 21
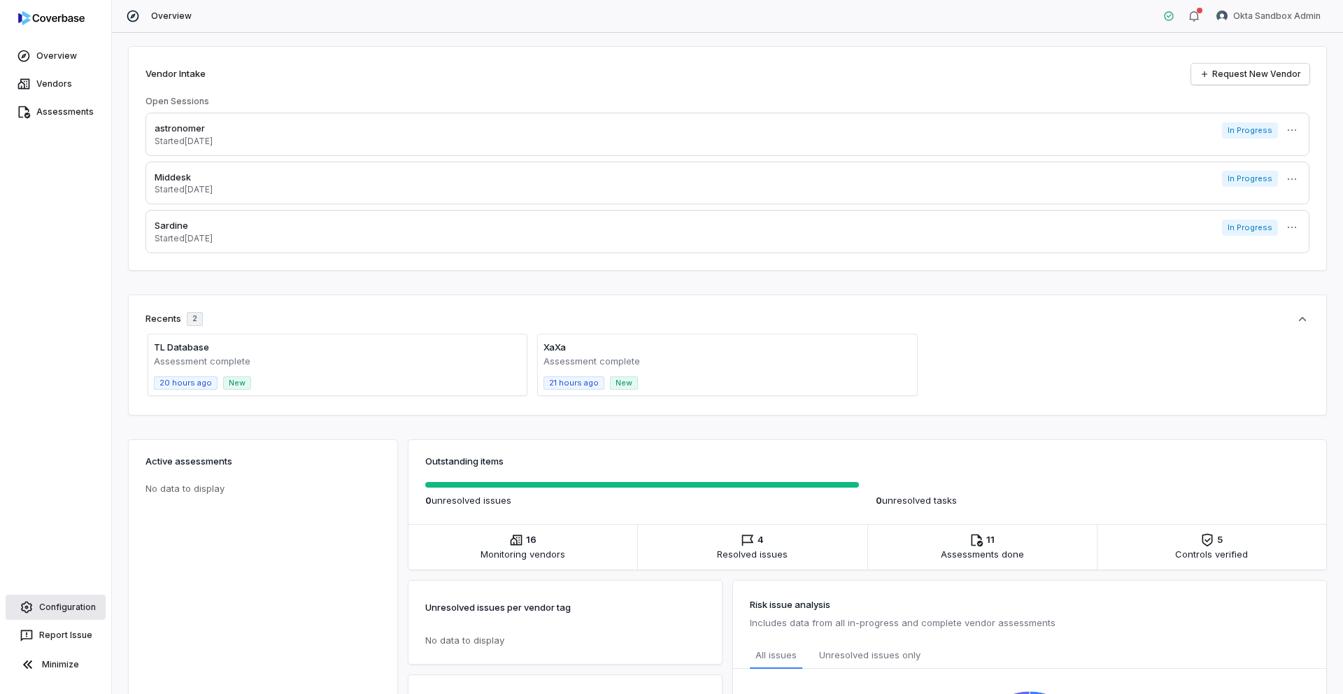
click at [62, 607] on link "Configuration" at bounding box center [56, 606] width 100 height 25
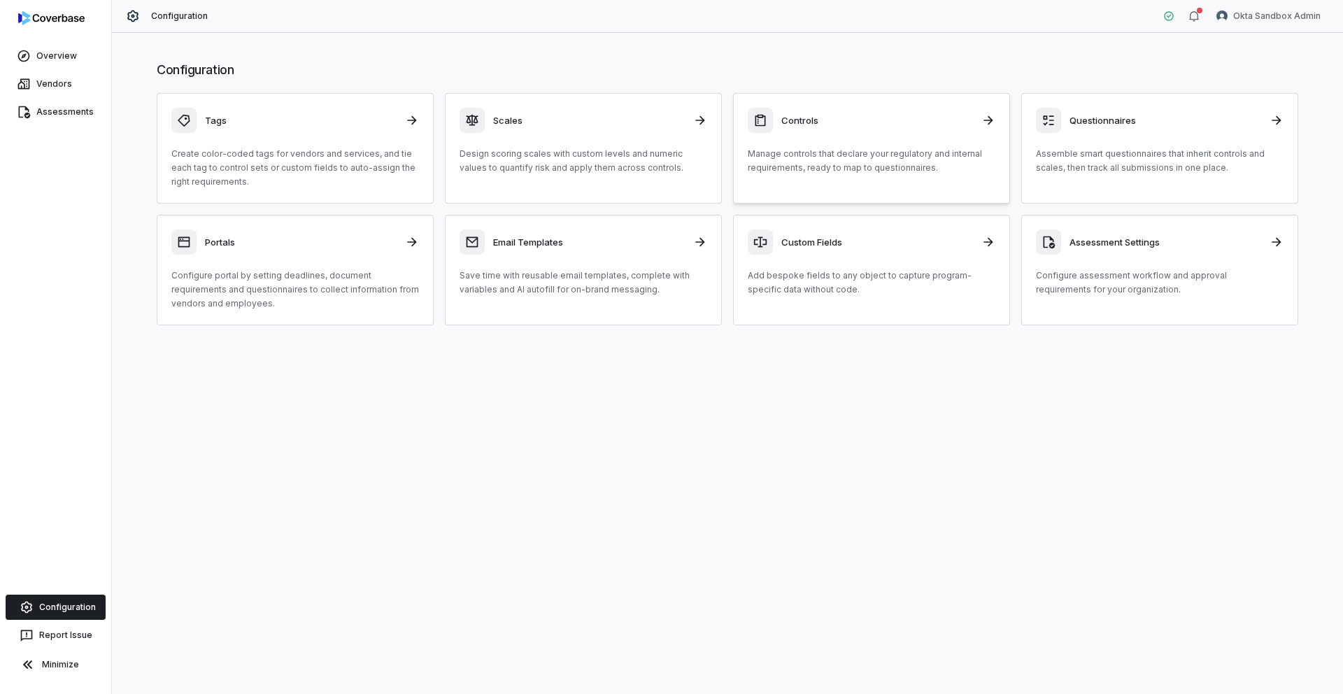
click at [788, 137] on div "Controls Manage controls that declare your regulatory and internal requirements…" at bounding box center [872, 141] width 248 height 67
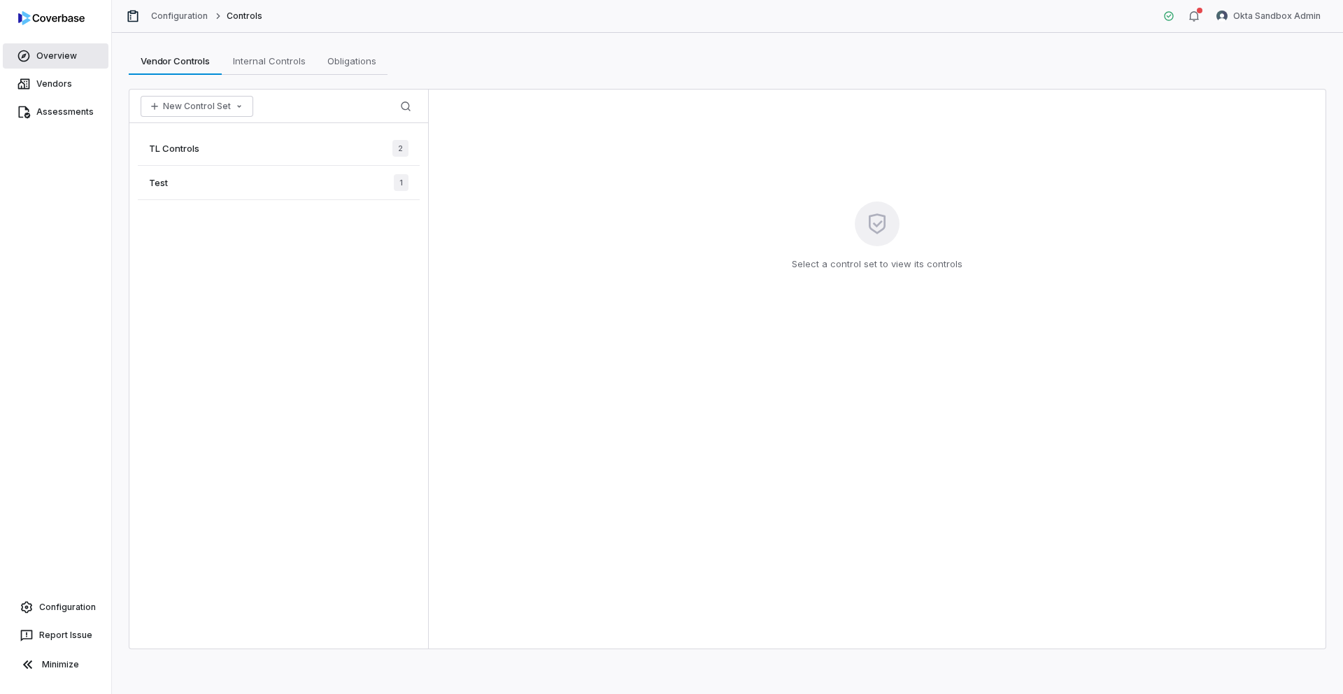
click at [59, 56] on link "Overview" at bounding box center [56, 55] width 106 height 25
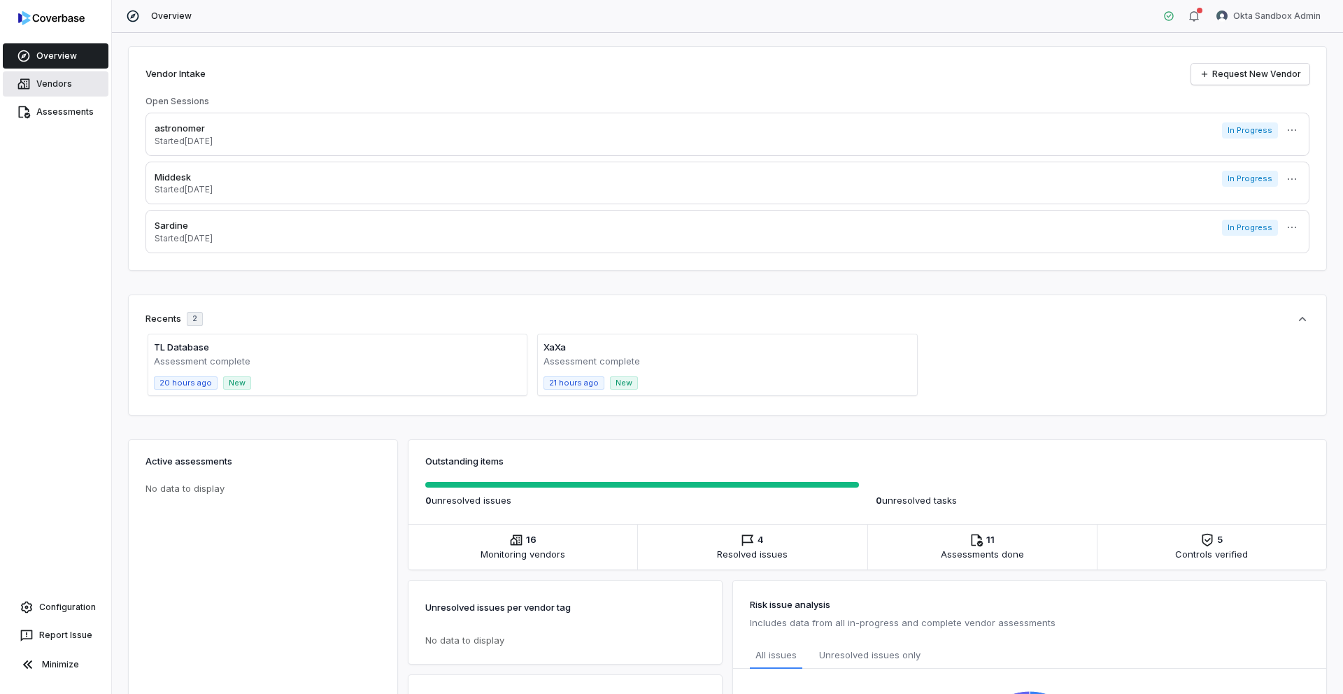
click at [49, 88] on link "Vendors" at bounding box center [56, 83] width 106 height 25
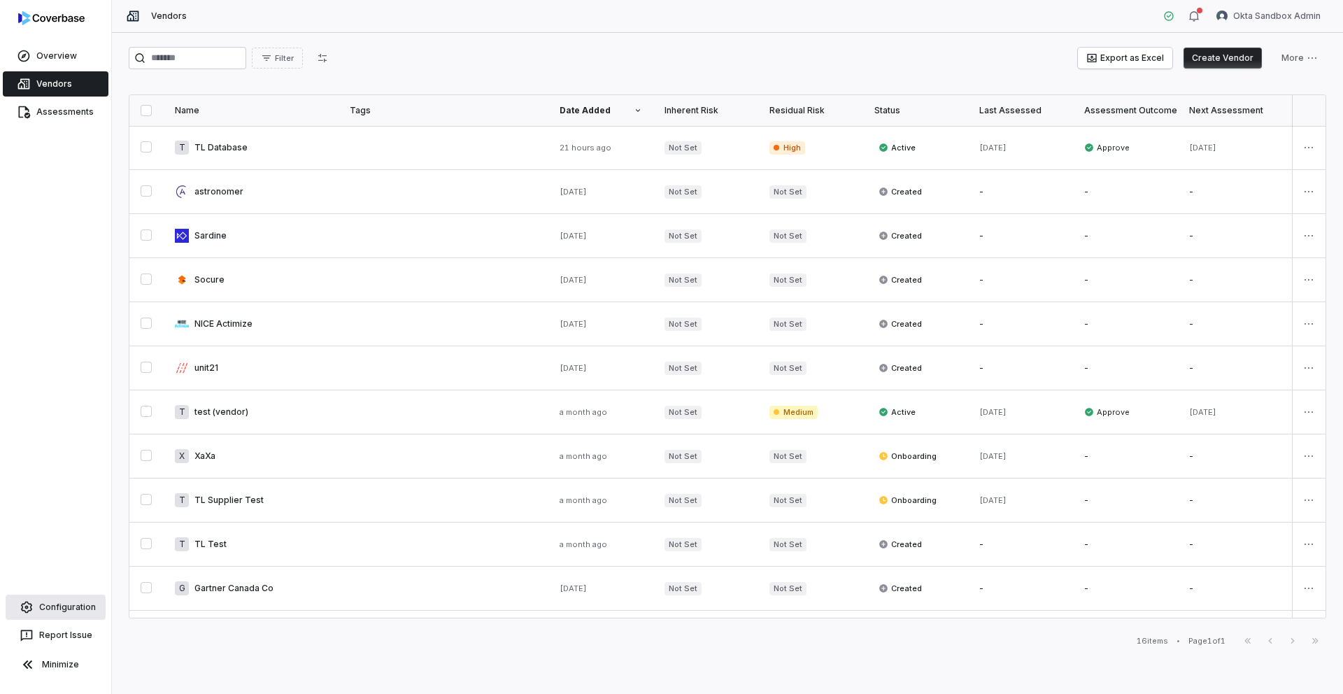
click at [56, 602] on link "Configuration" at bounding box center [56, 606] width 100 height 25
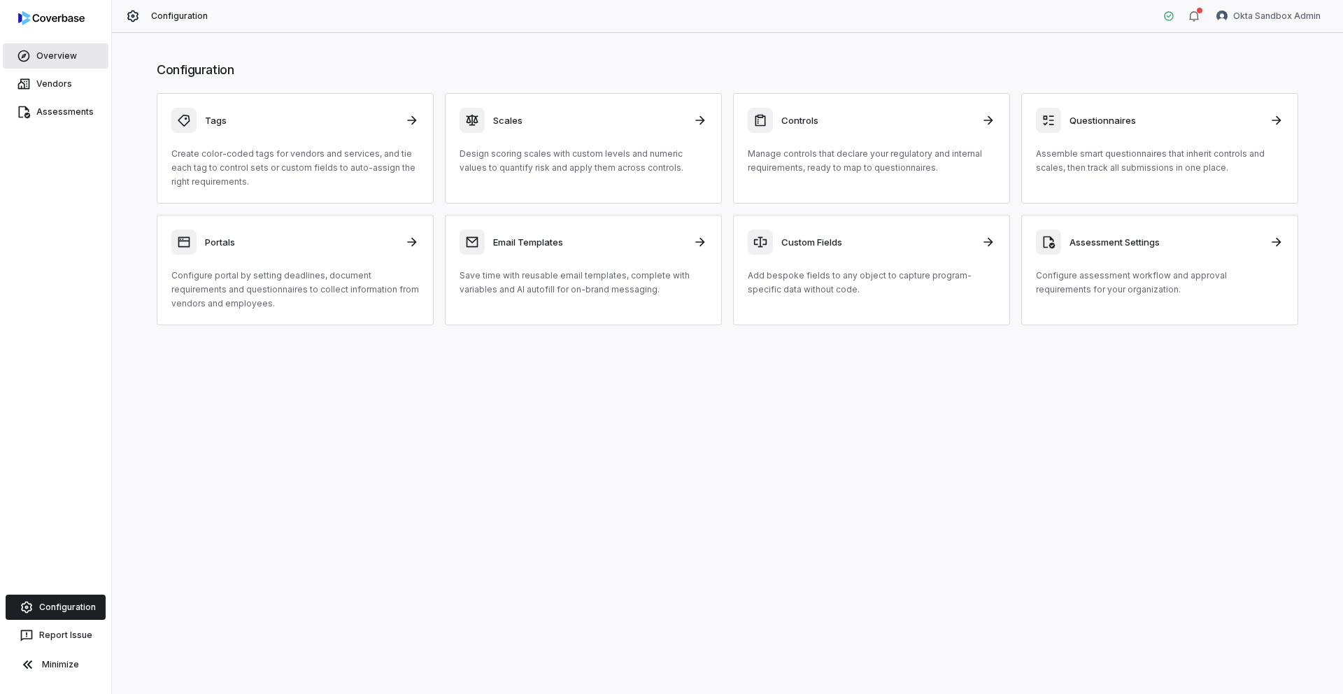
click at [57, 55] on link "Overview" at bounding box center [56, 55] width 106 height 25
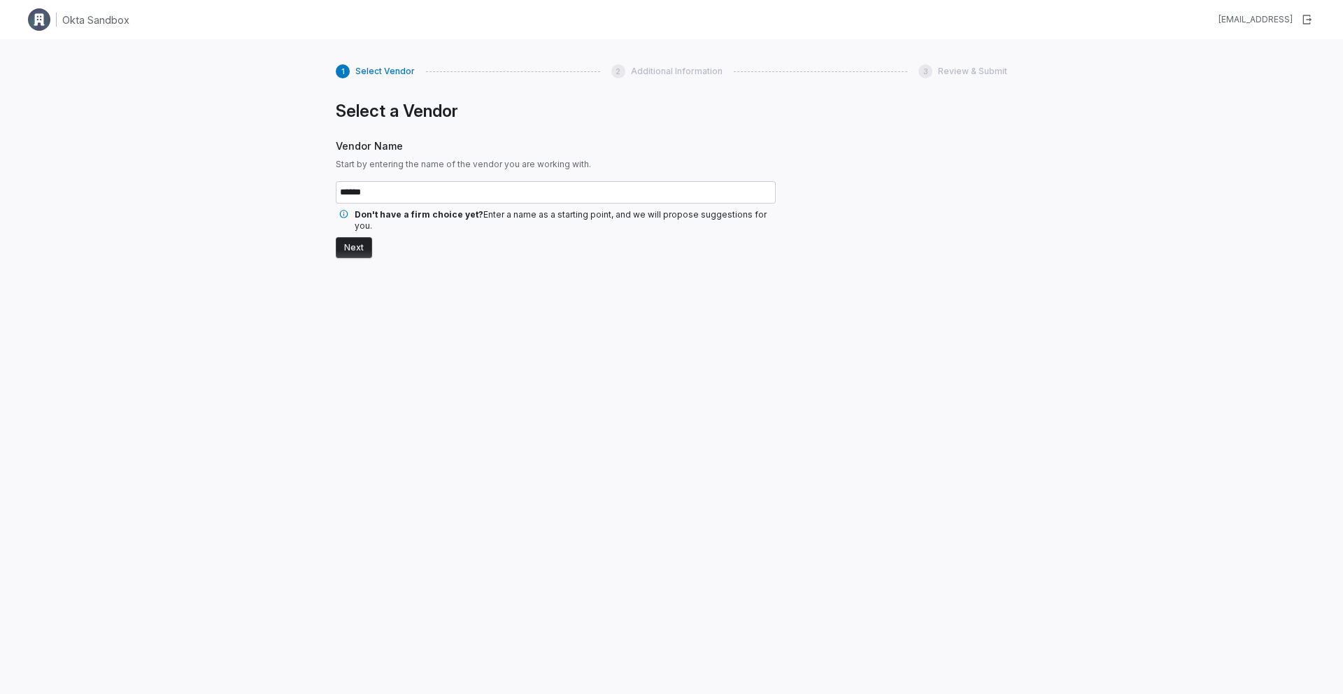
type input "******"
click at [362, 242] on button "Next" at bounding box center [354, 247] width 36 height 21
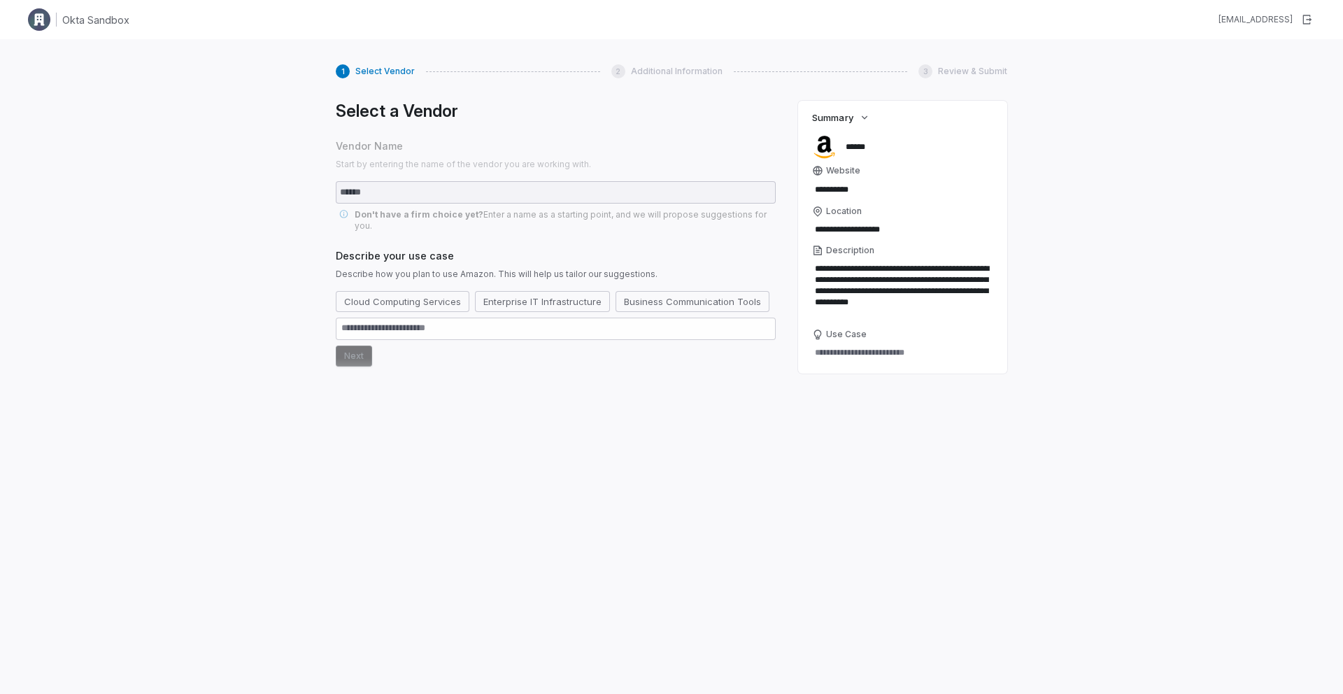
type textarea "*"
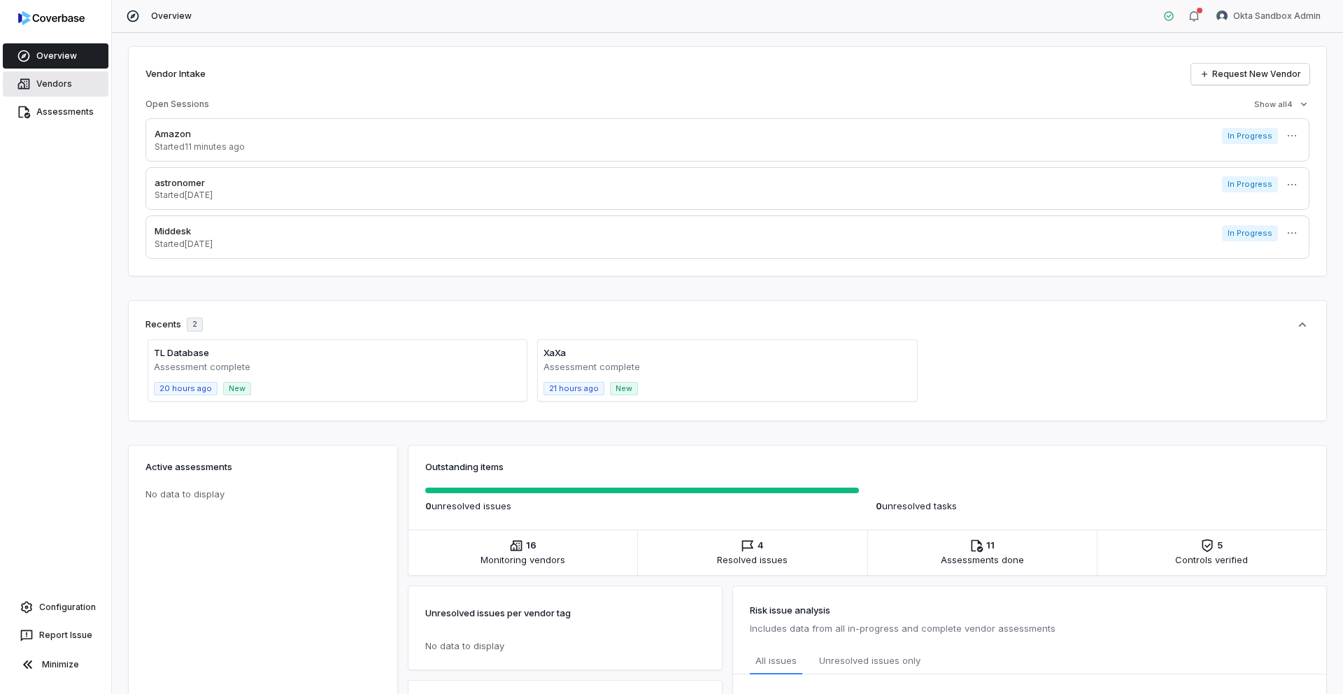
click at [57, 91] on link "Vendors" at bounding box center [56, 83] width 106 height 25
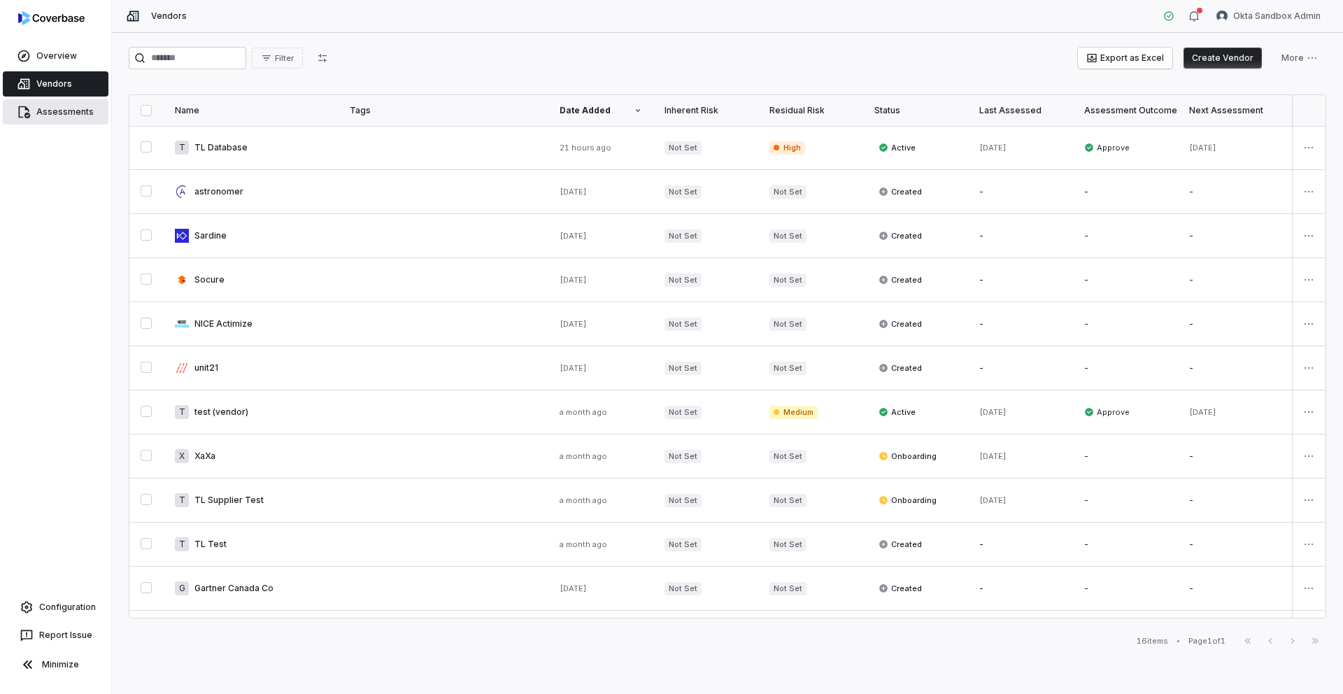
click at [72, 112] on link "Assessments" at bounding box center [56, 111] width 106 height 25
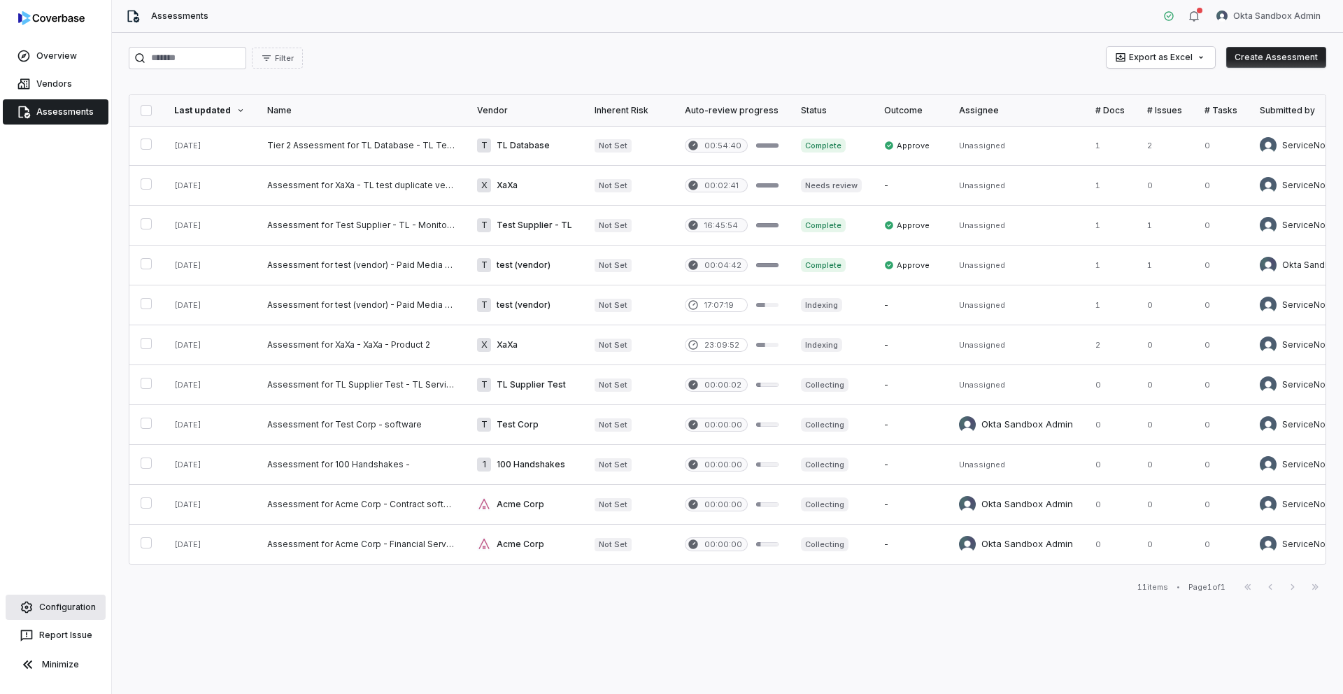
click at [70, 613] on link "Configuration" at bounding box center [56, 606] width 100 height 25
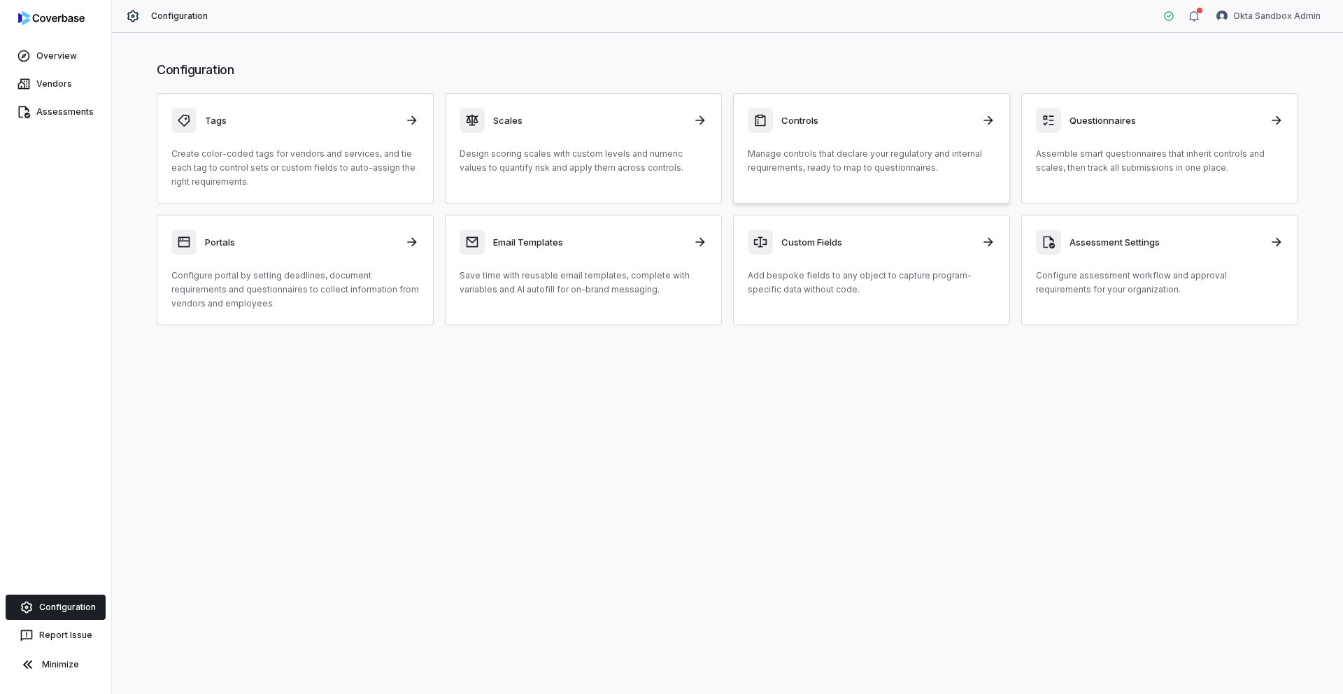
click at [834, 129] on div "Controls" at bounding box center [872, 120] width 248 height 25
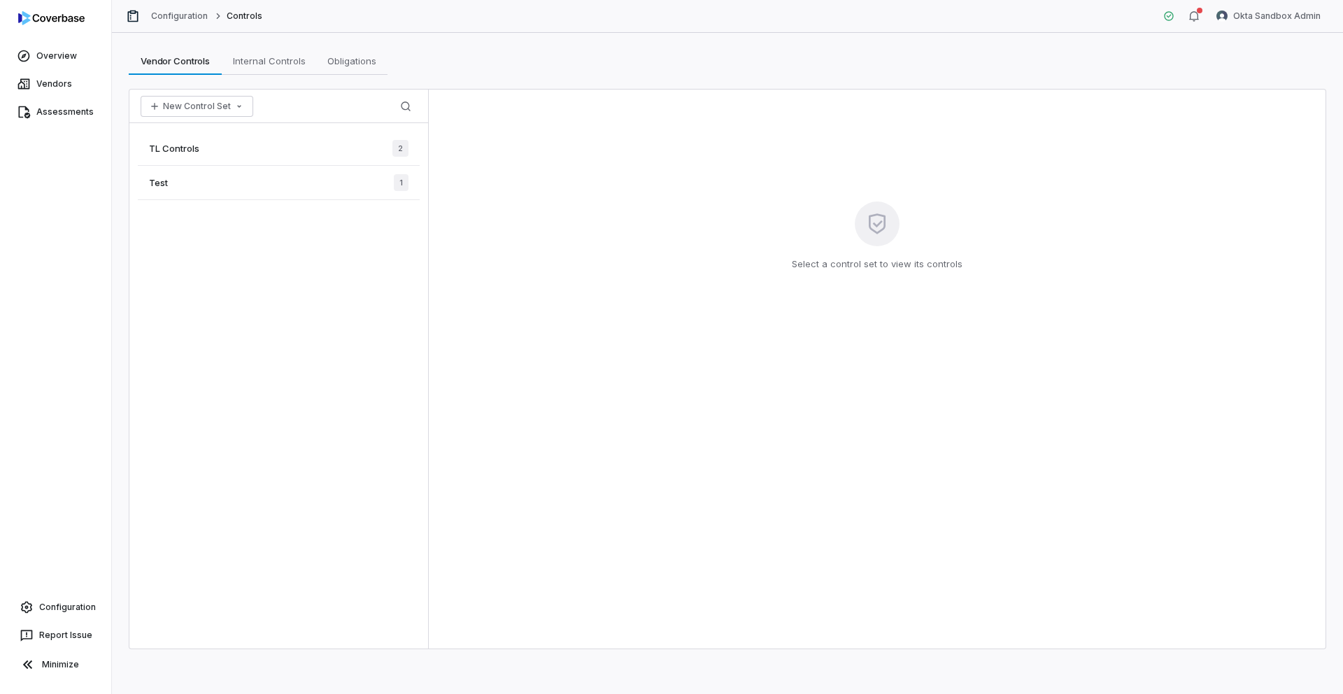
click at [242, 143] on div "TL Controls 2" at bounding box center [279, 148] width 282 height 34
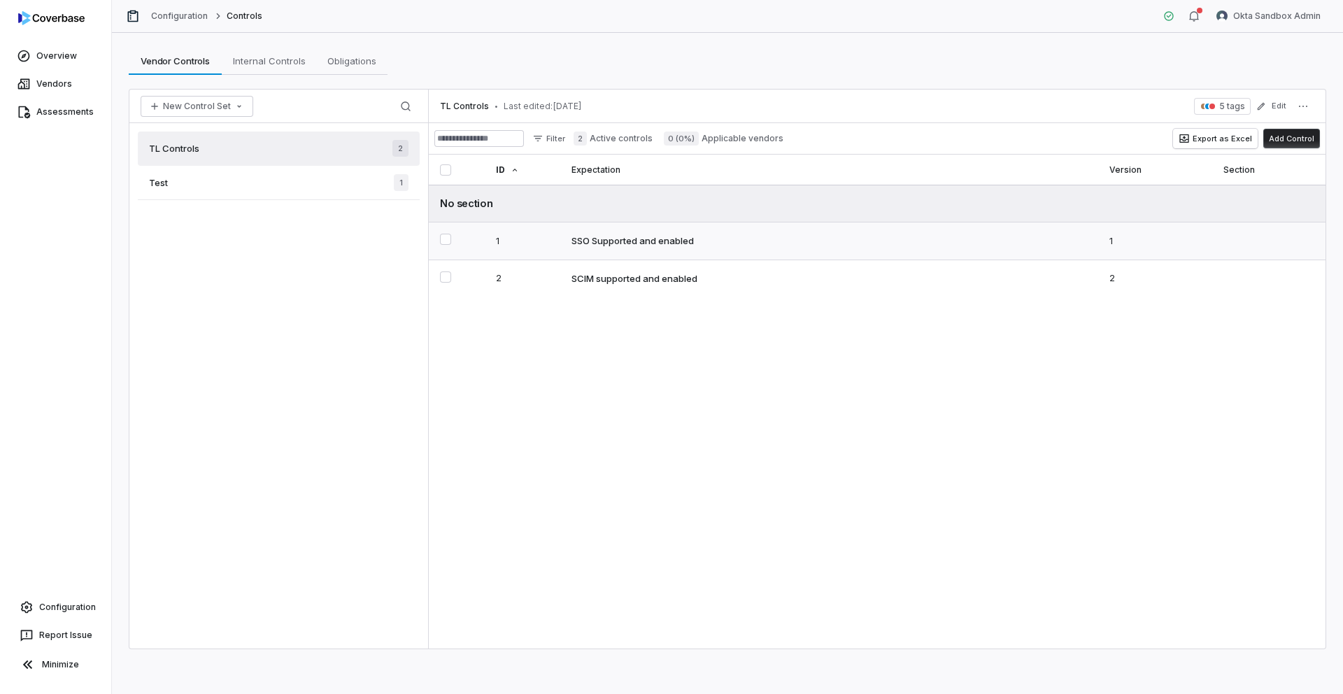
click at [717, 238] on div "SSO Supported and enabled" at bounding box center [828, 240] width 515 height 13
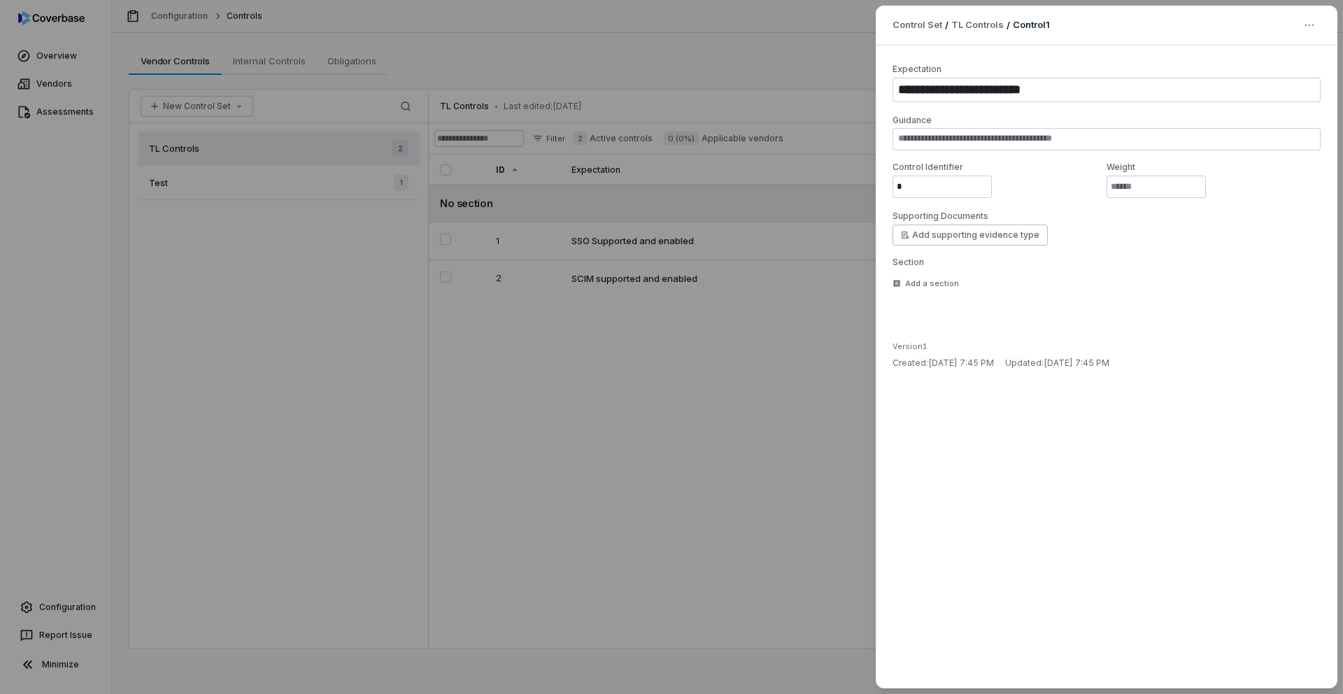
click at [723, 399] on div "**********" at bounding box center [671, 347] width 1343 height 694
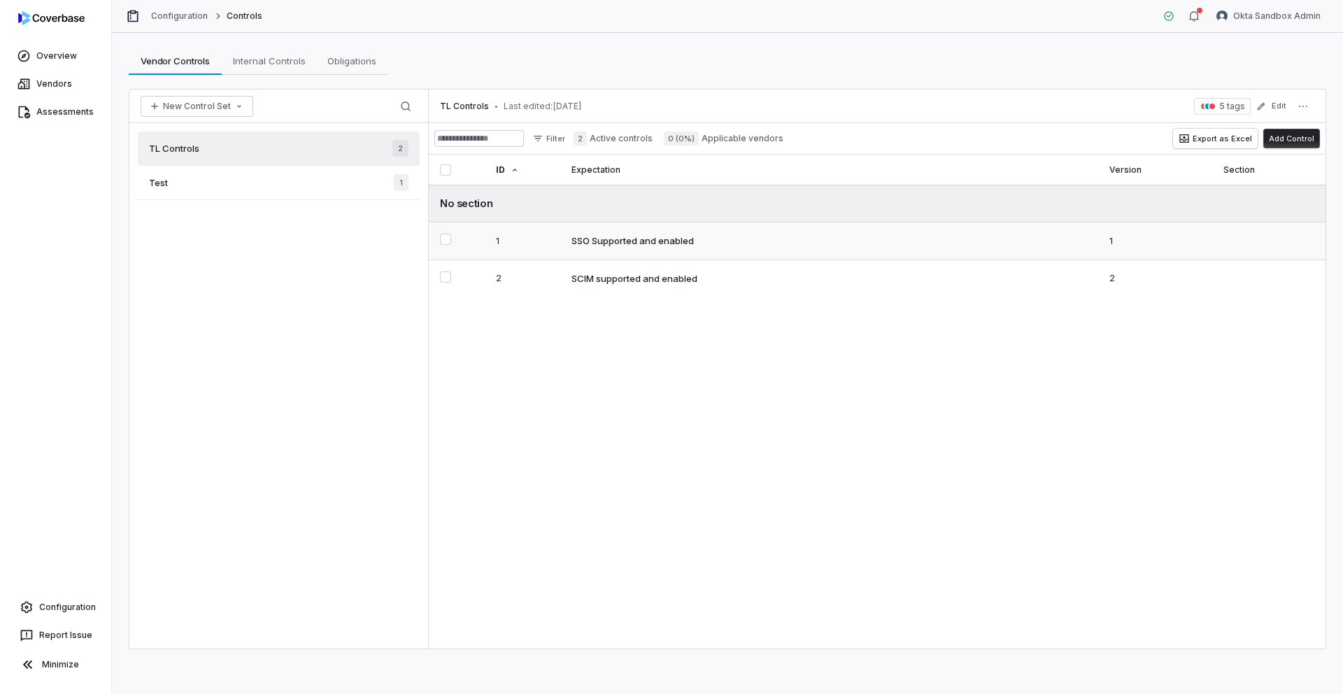
click at [636, 241] on div "SSO Supported and enabled" at bounding box center [632, 240] width 122 height 13
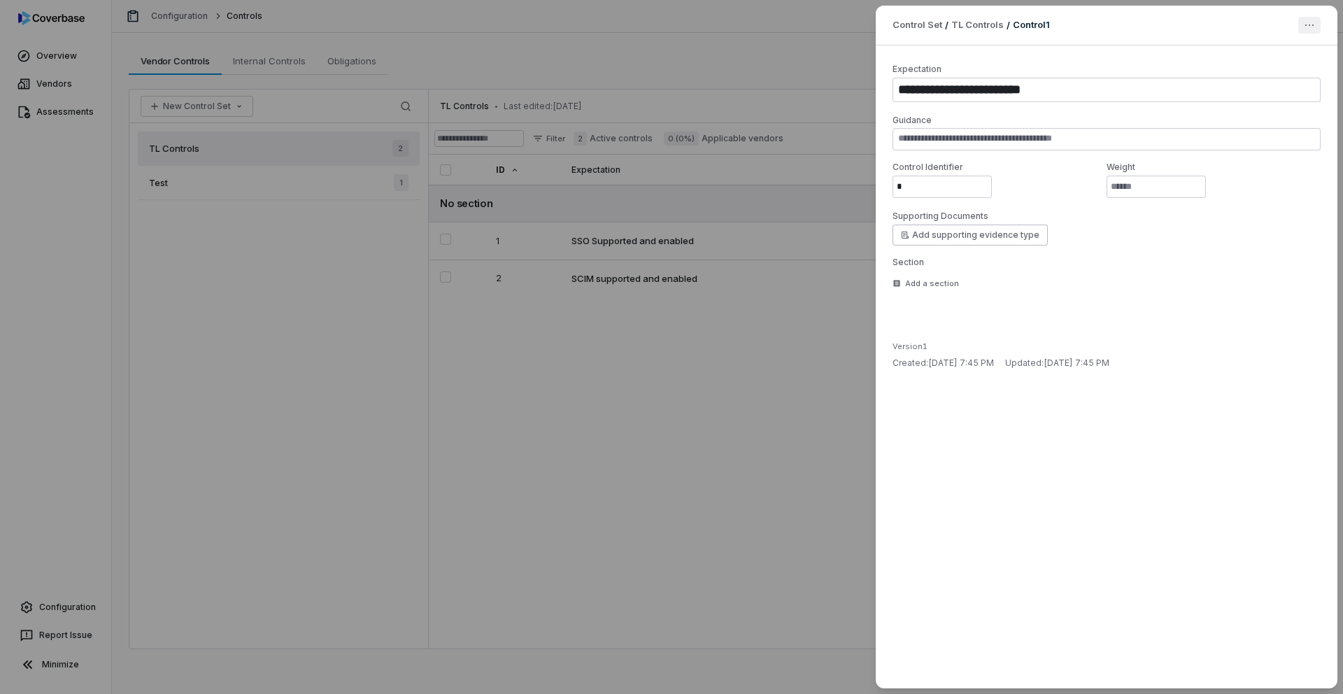
click at [1308, 20] on div "**********" at bounding box center [671, 347] width 1343 height 694
click at [1272, 56] on div "Show Question Field" at bounding box center [1251, 47] width 113 height 22
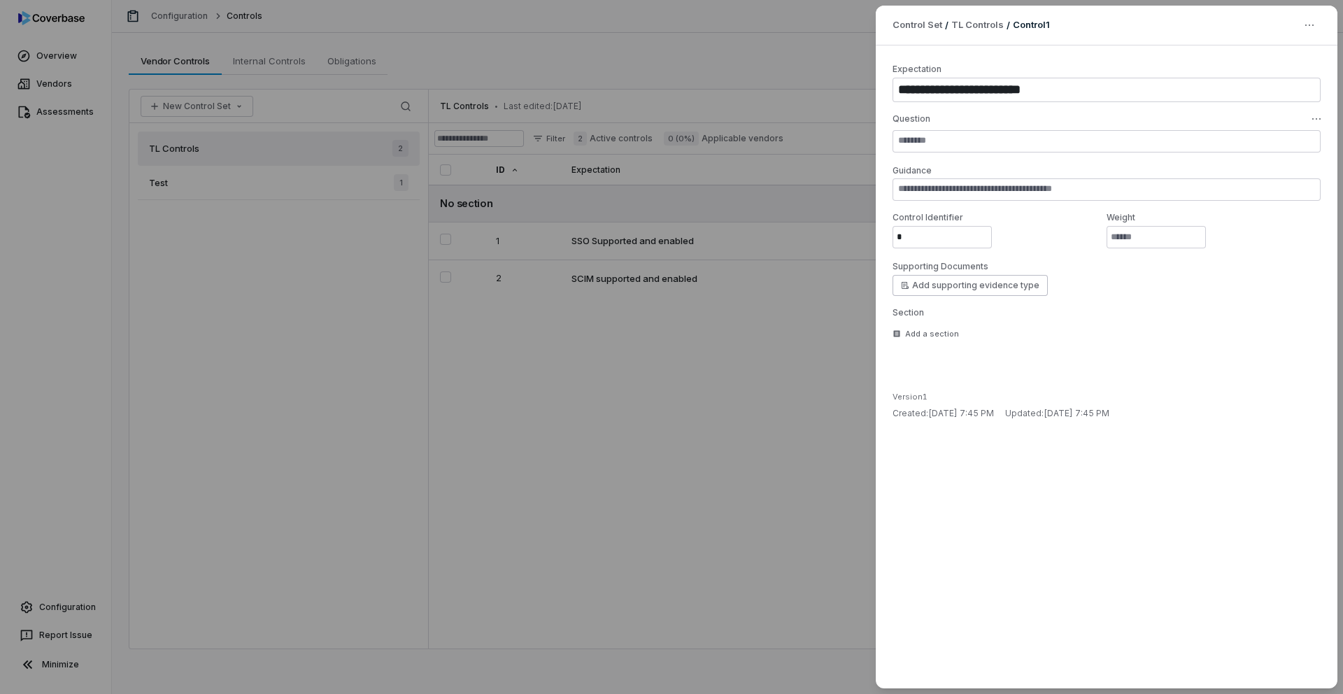
click at [710, 369] on div "**********" at bounding box center [671, 347] width 1343 height 694
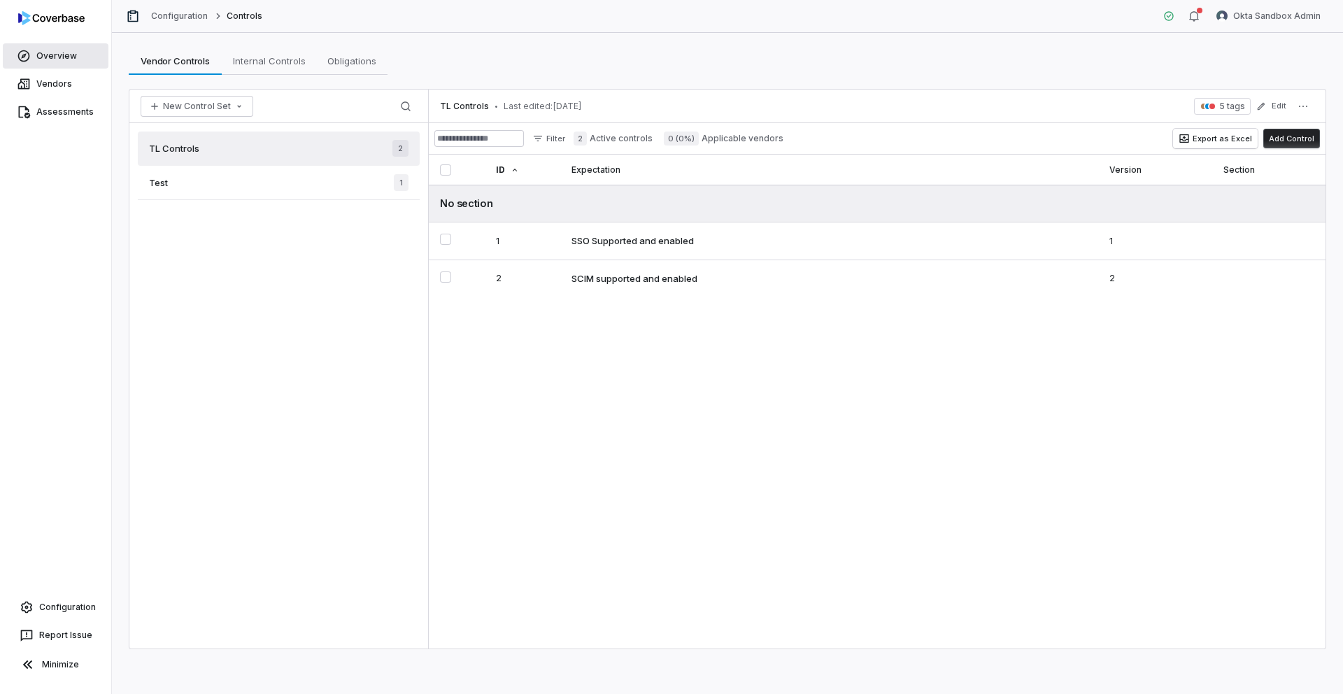
click at [57, 56] on link "Overview" at bounding box center [56, 55] width 106 height 25
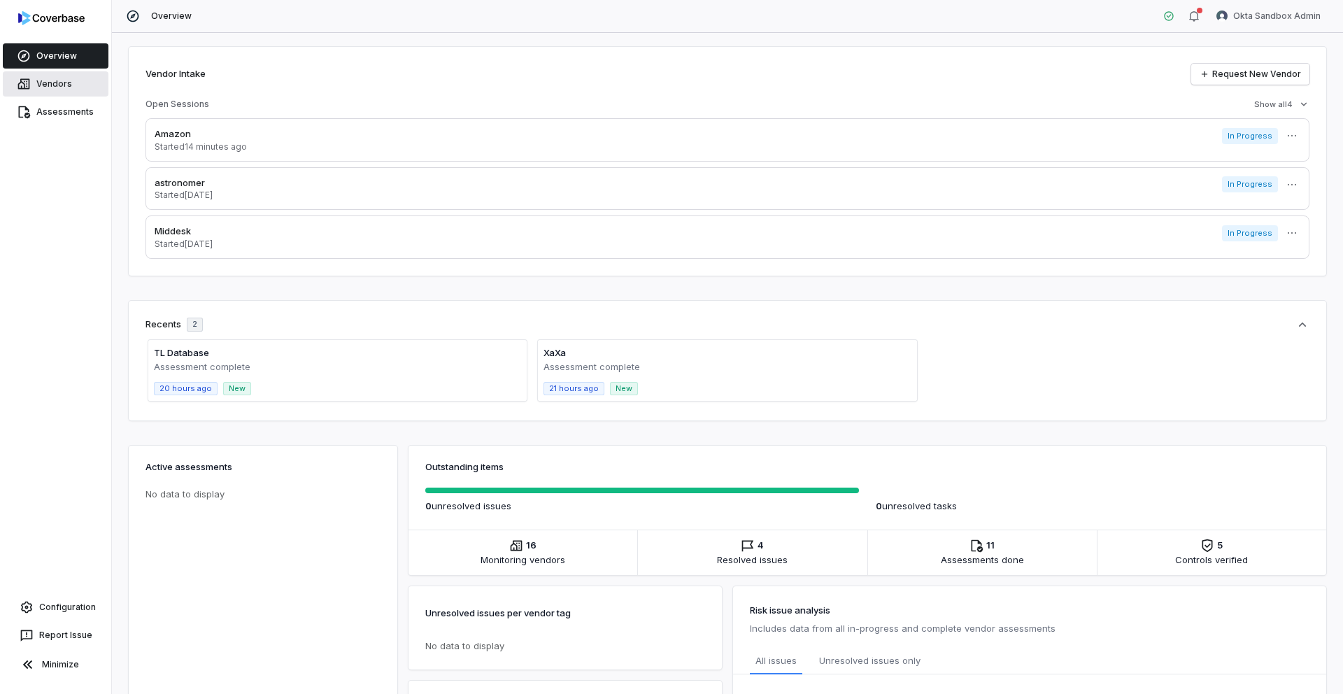
click at [35, 86] on link "Vendors" at bounding box center [56, 83] width 106 height 25
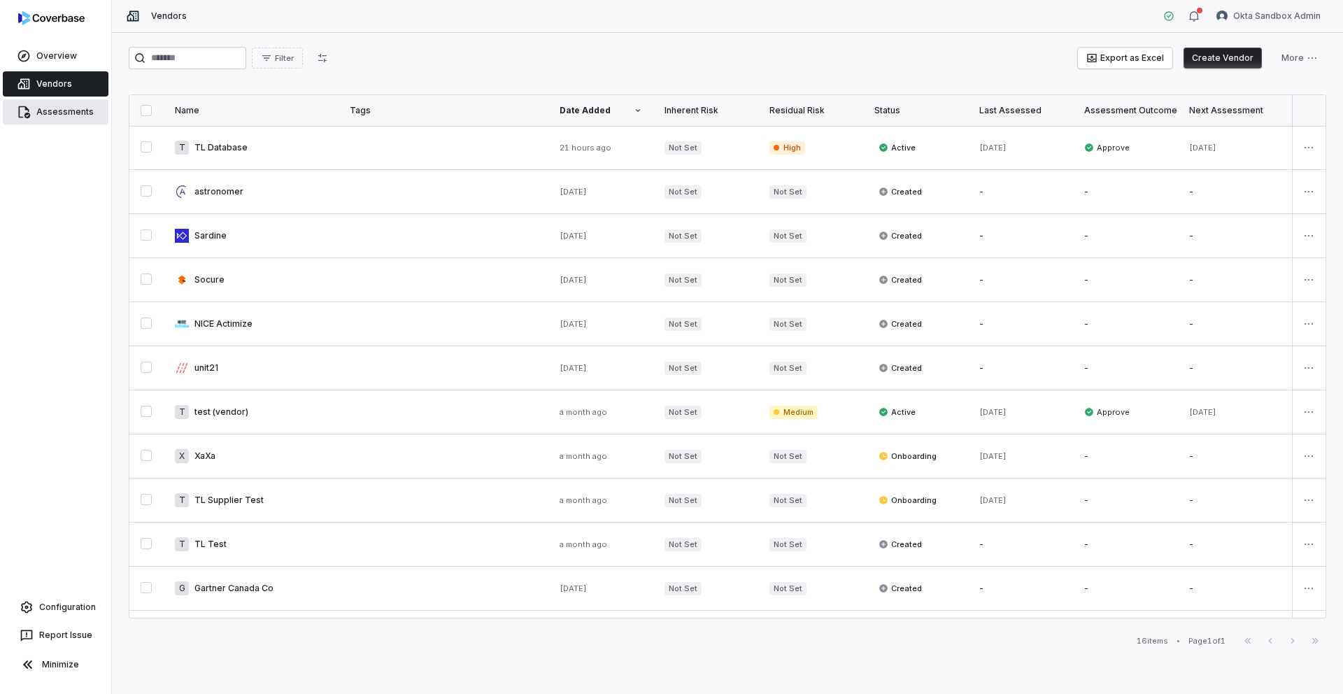
click at [45, 115] on link "Assessments" at bounding box center [56, 111] width 106 height 25
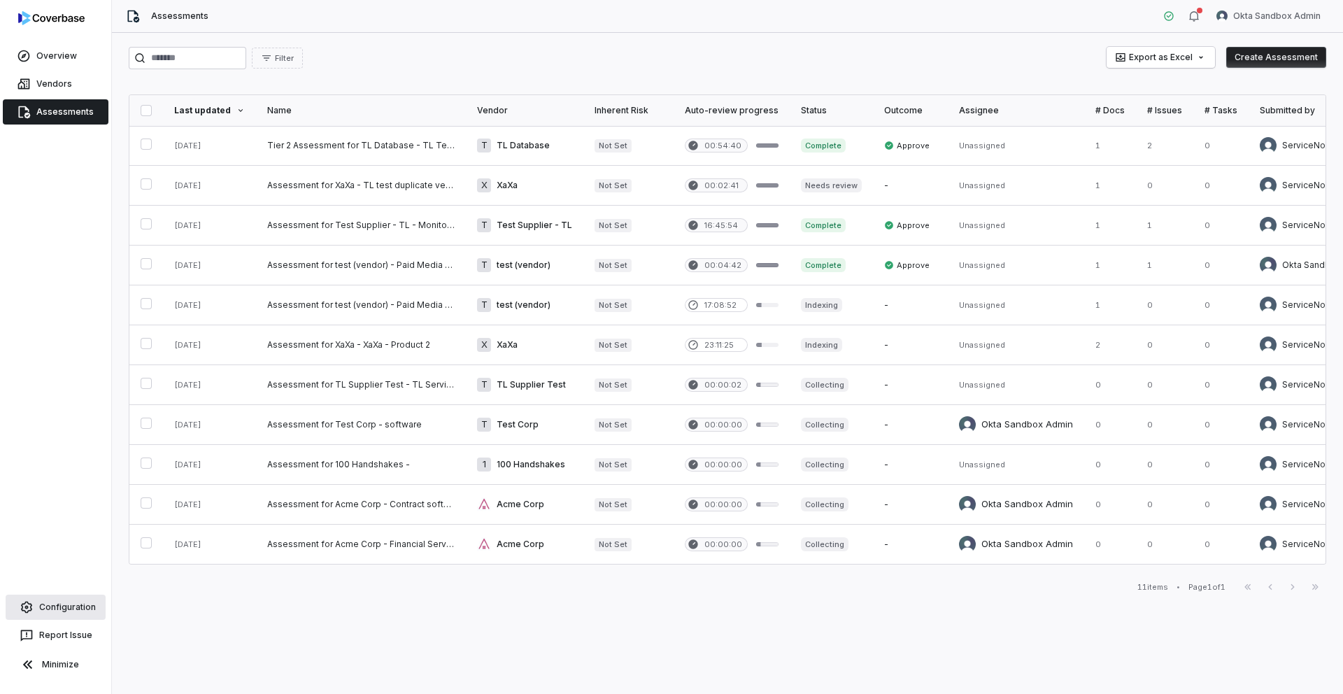
click at [58, 603] on link "Configuration" at bounding box center [56, 606] width 100 height 25
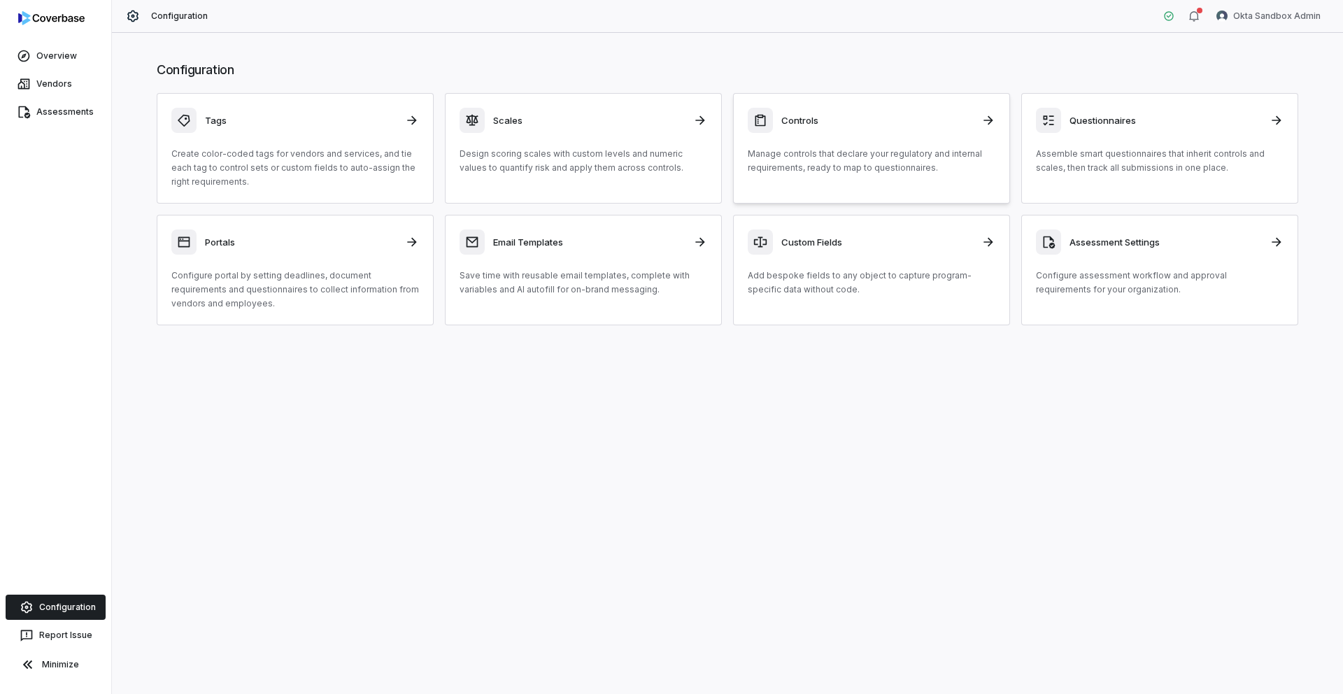
click at [801, 128] on div "Controls" at bounding box center [872, 120] width 248 height 25
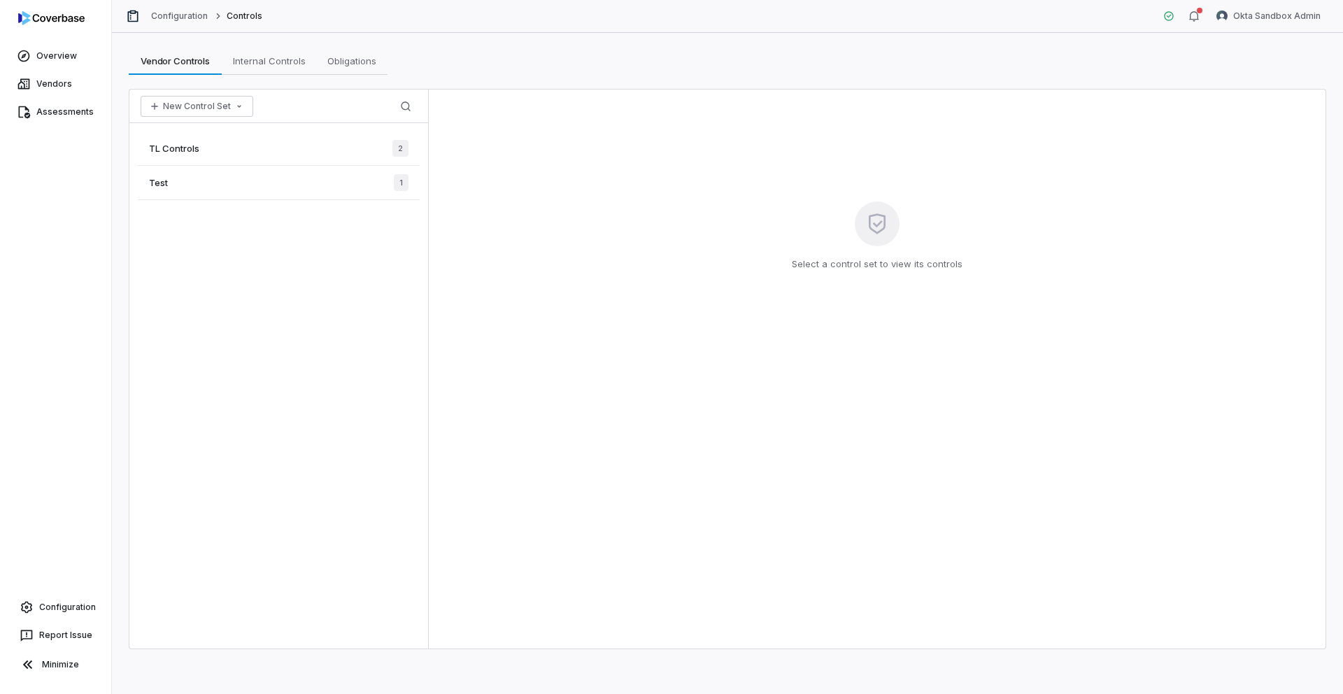
click at [309, 141] on div "TL Controls 2" at bounding box center [279, 148] width 282 height 34
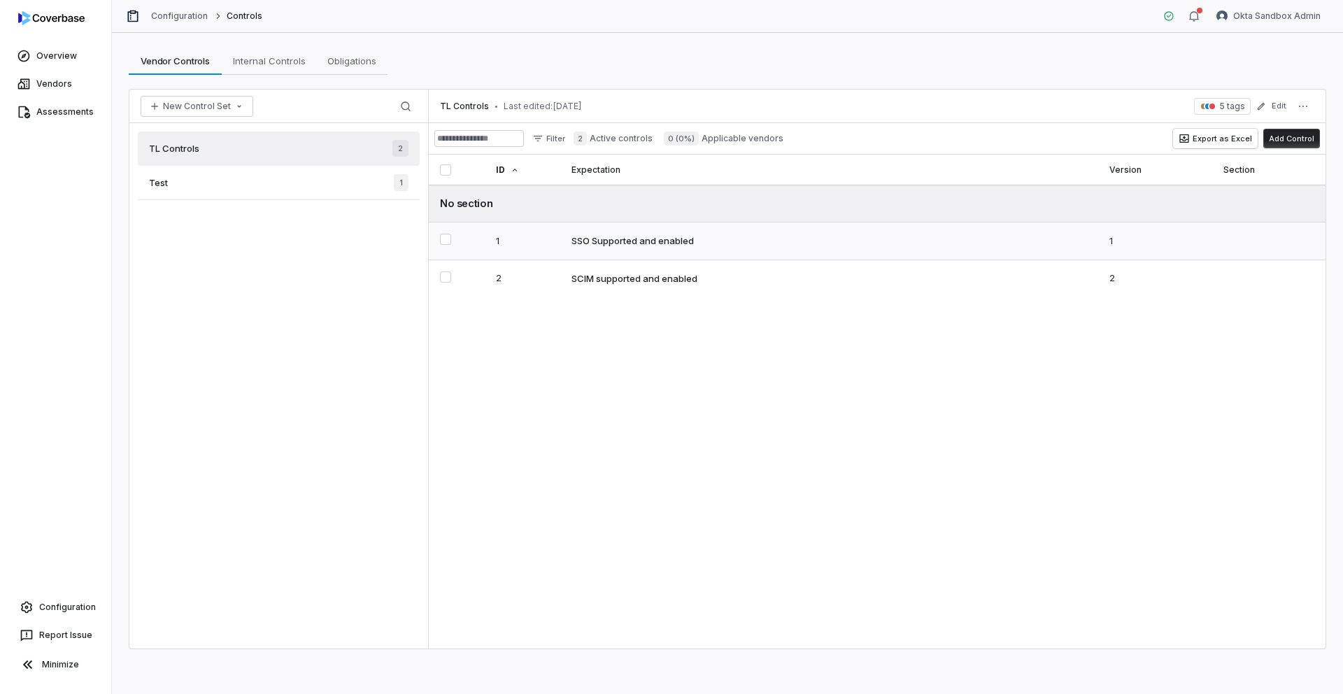
click at [650, 251] on td "SSO Supported and enabled" at bounding box center [829, 241] width 538 height 38
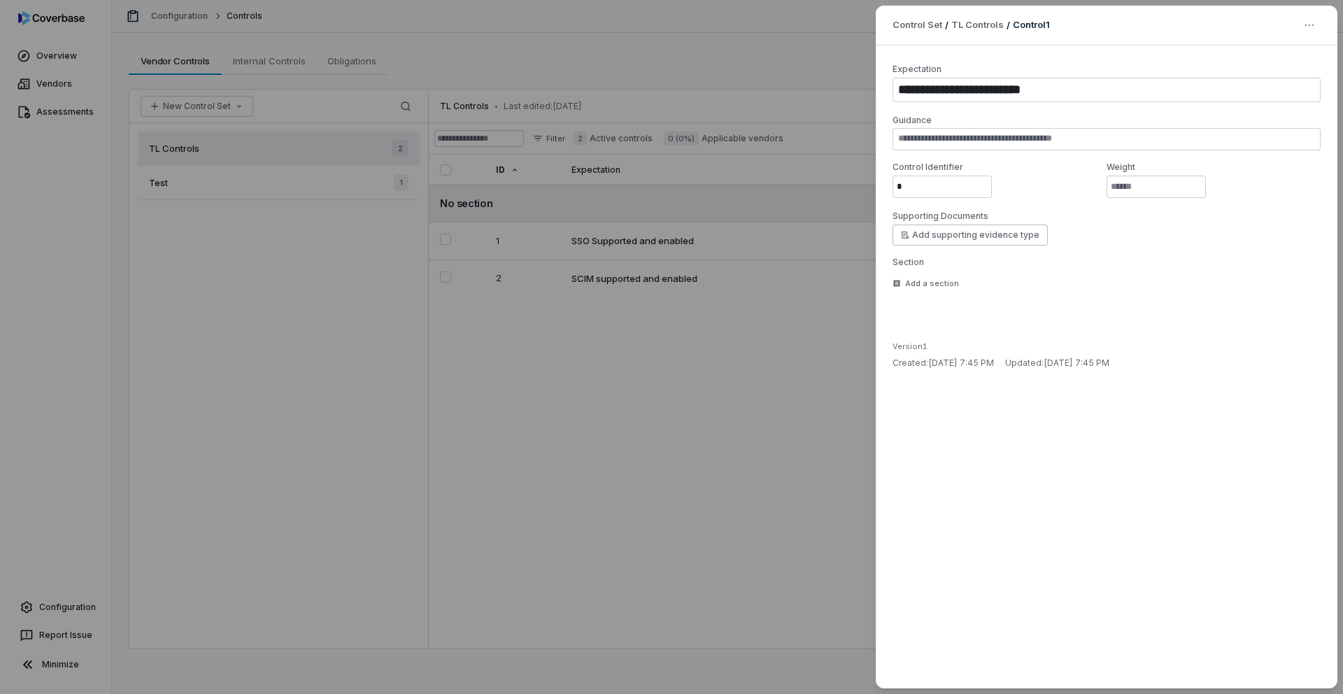
click at [612, 334] on div "**********" at bounding box center [671, 347] width 1343 height 694
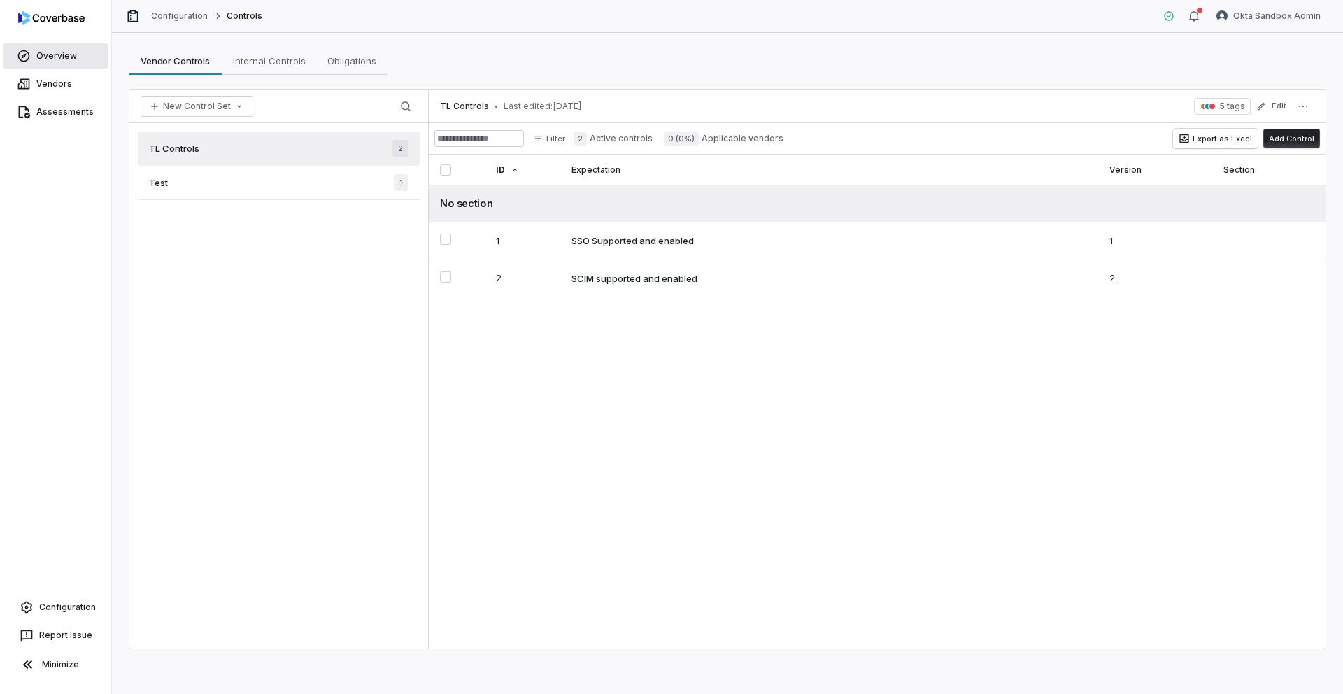
click at [55, 51] on link "Overview" at bounding box center [56, 55] width 106 height 25
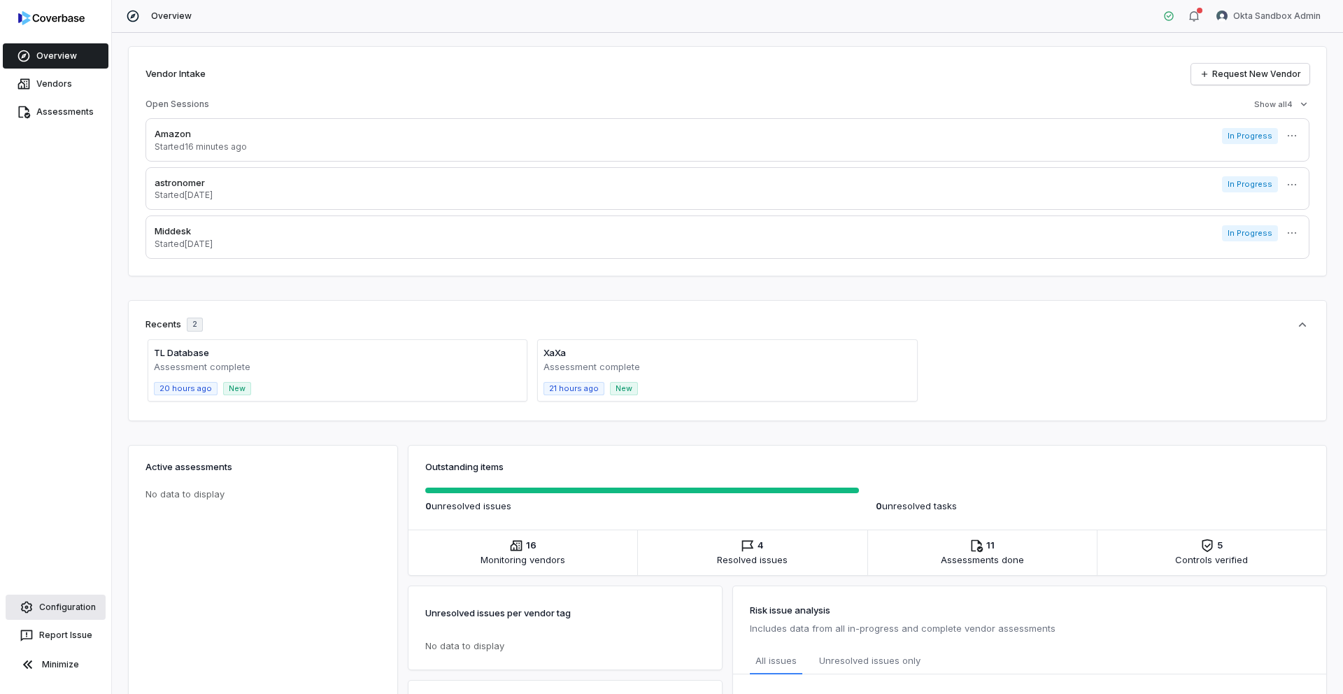
click at [65, 610] on link "Configuration" at bounding box center [56, 606] width 100 height 25
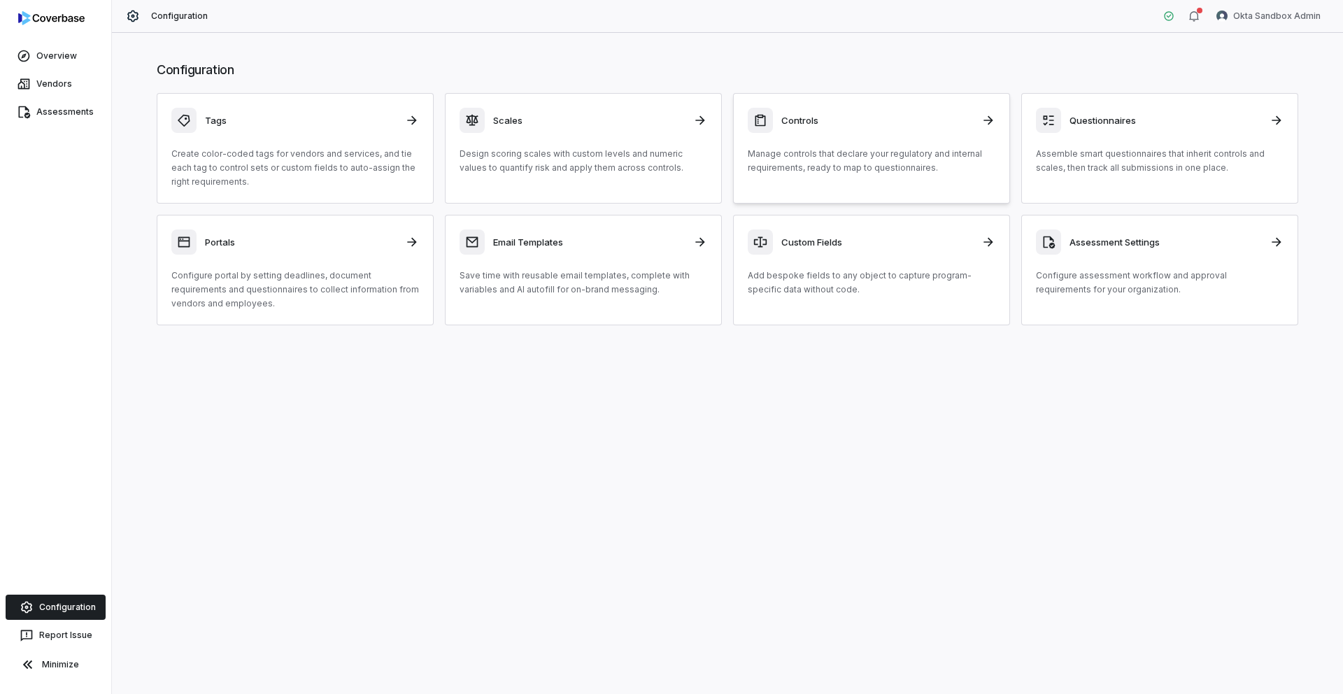
click at [844, 142] on div "Controls Manage controls that declare your regulatory and internal requirements…" at bounding box center [872, 141] width 248 height 67
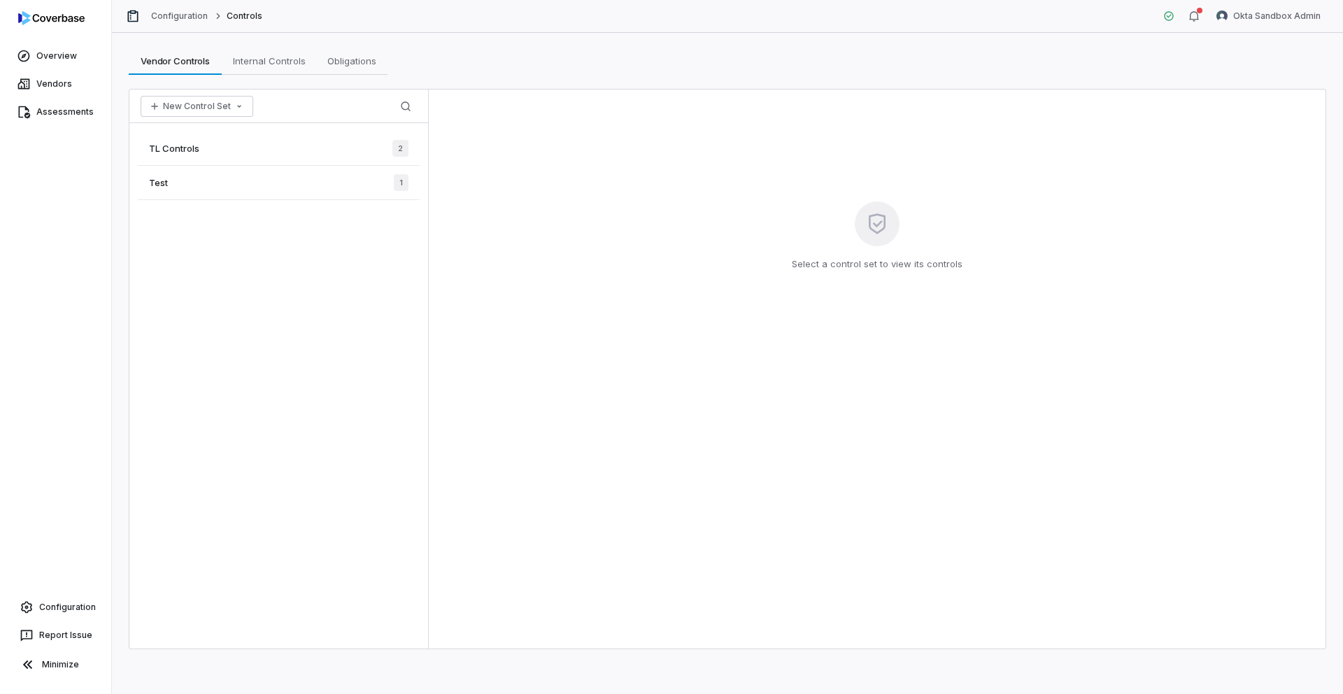
click at [303, 154] on div "TL Controls 2" at bounding box center [279, 148] width 282 height 34
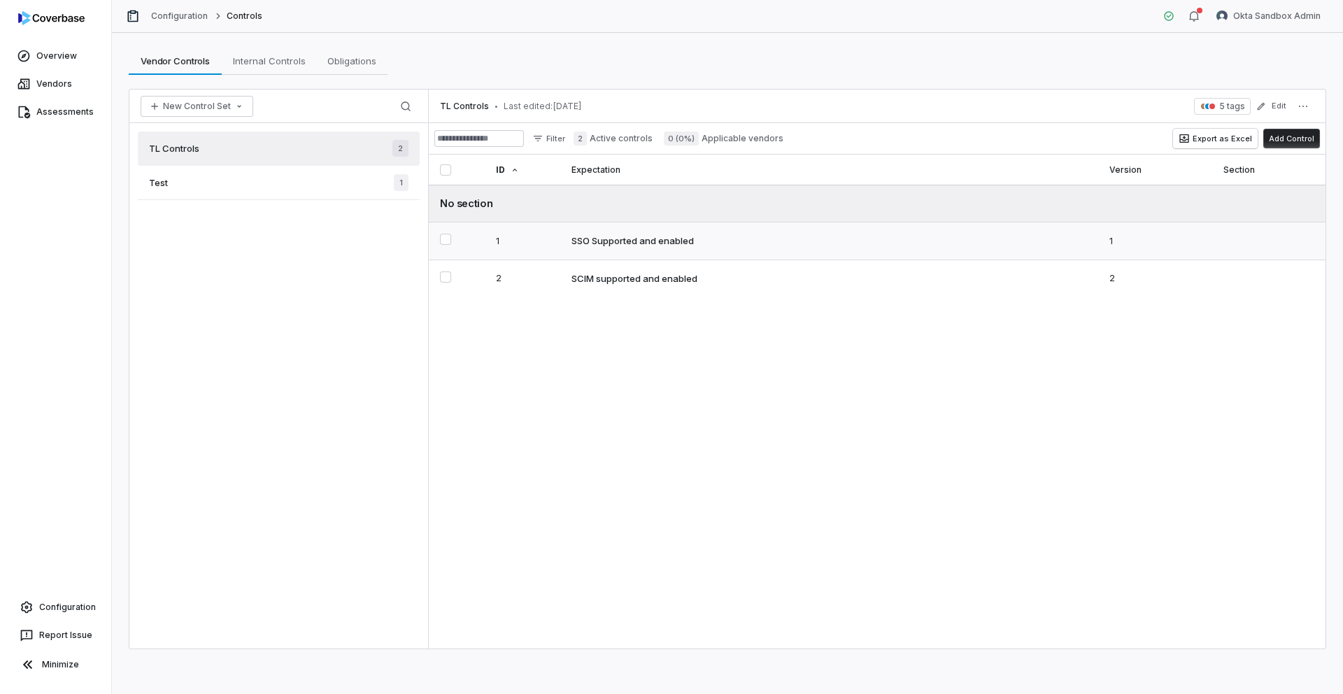
click at [768, 231] on td "SSO Supported and enabled" at bounding box center [829, 241] width 538 height 38
type textarea "*"
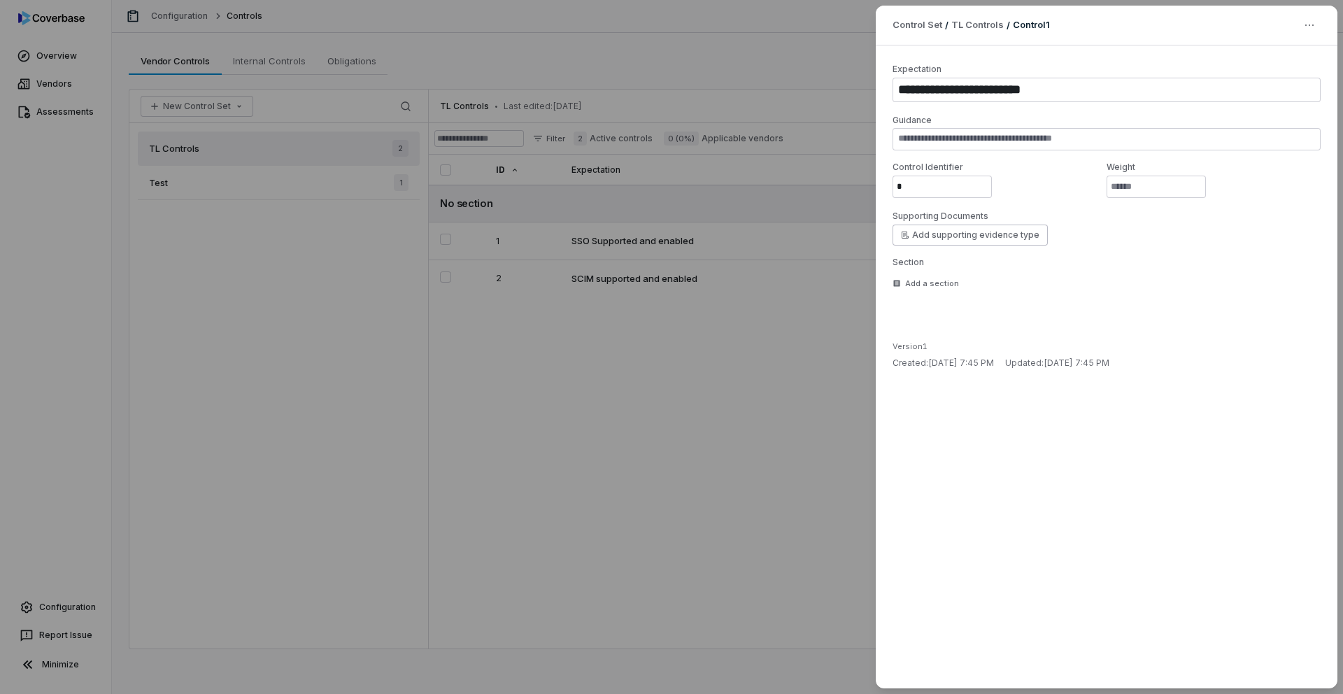
click at [285, 289] on div "**********" at bounding box center [671, 347] width 1343 height 694
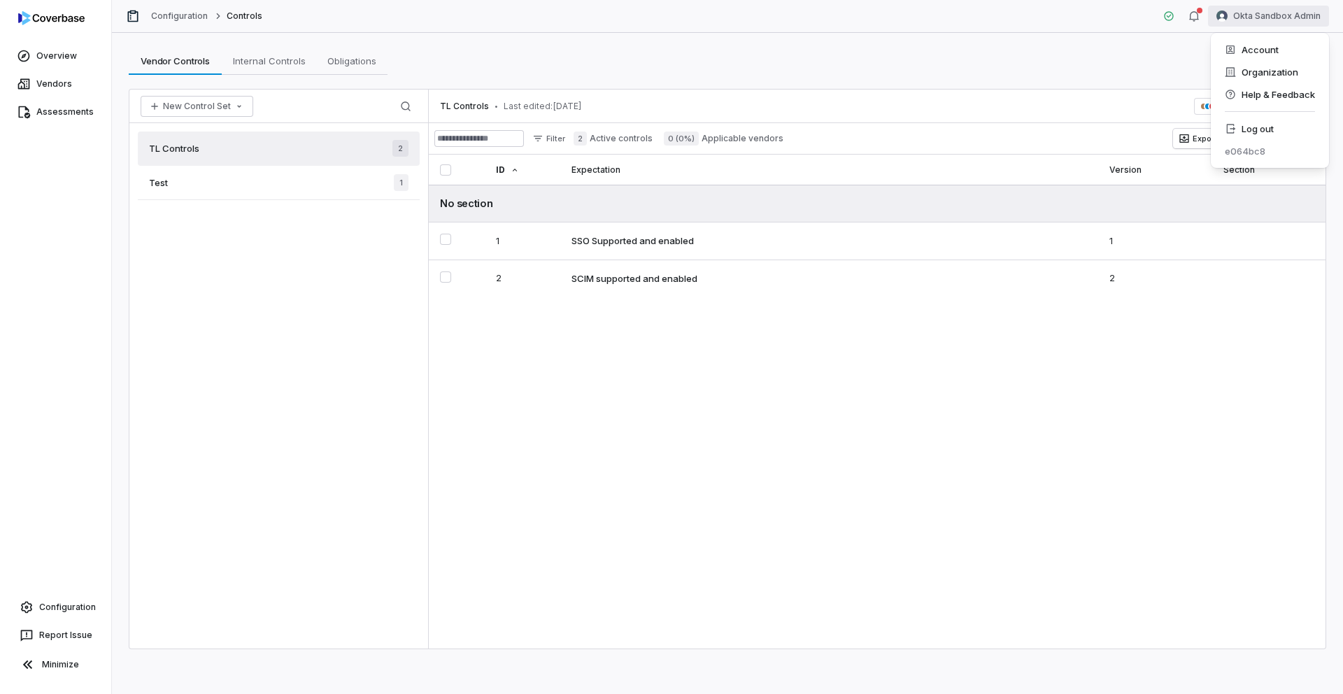
click at [1248, 17] on html "Overview Vendors Assessments Configuration Report Issue Minimize Configuration …" at bounding box center [671, 347] width 1343 height 694
click at [1255, 52] on div "Account" at bounding box center [1269, 49] width 107 height 22
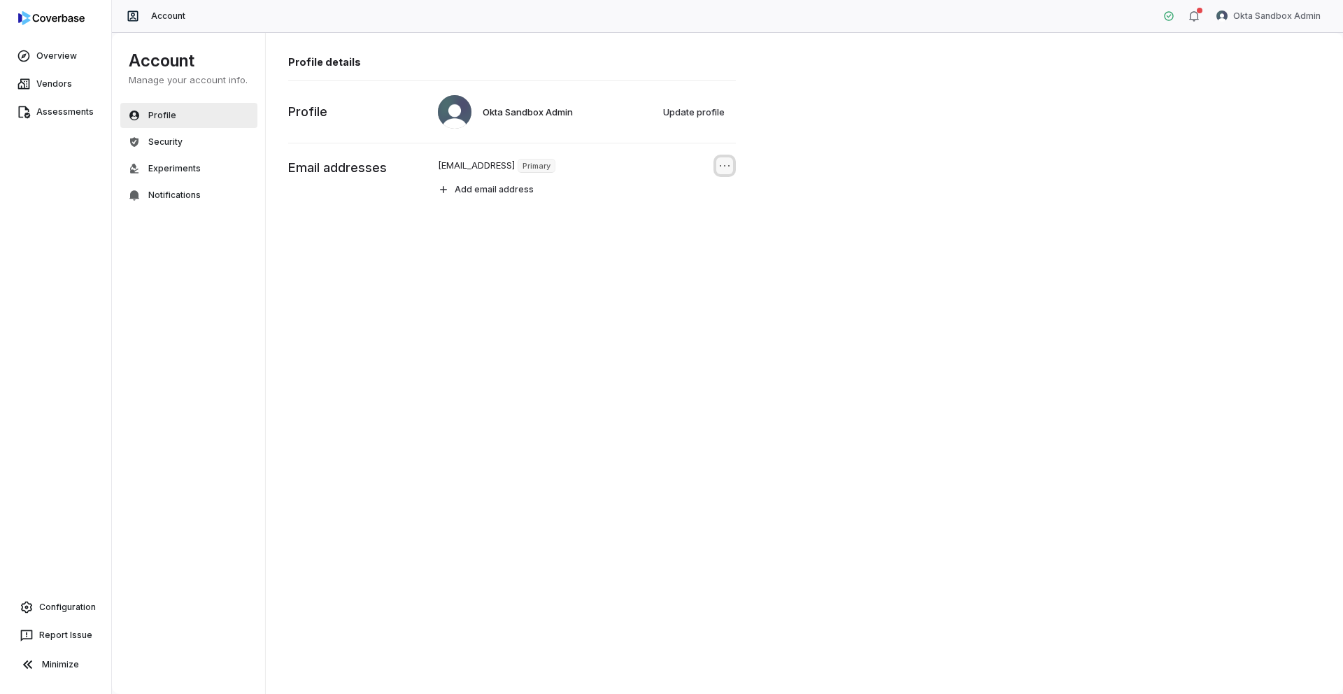
click at [724, 164] on icon "Open menu" at bounding box center [724, 166] width 14 height 14
click at [520, 383] on div "Profile details Okta Sandbox Admin Update profile Profile [EMAIL_ADDRESS] Prima…" at bounding box center [805, 363] width 1078 height 662
click at [180, 138] on span "Security" at bounding box center [165, 141] width 34 height 11
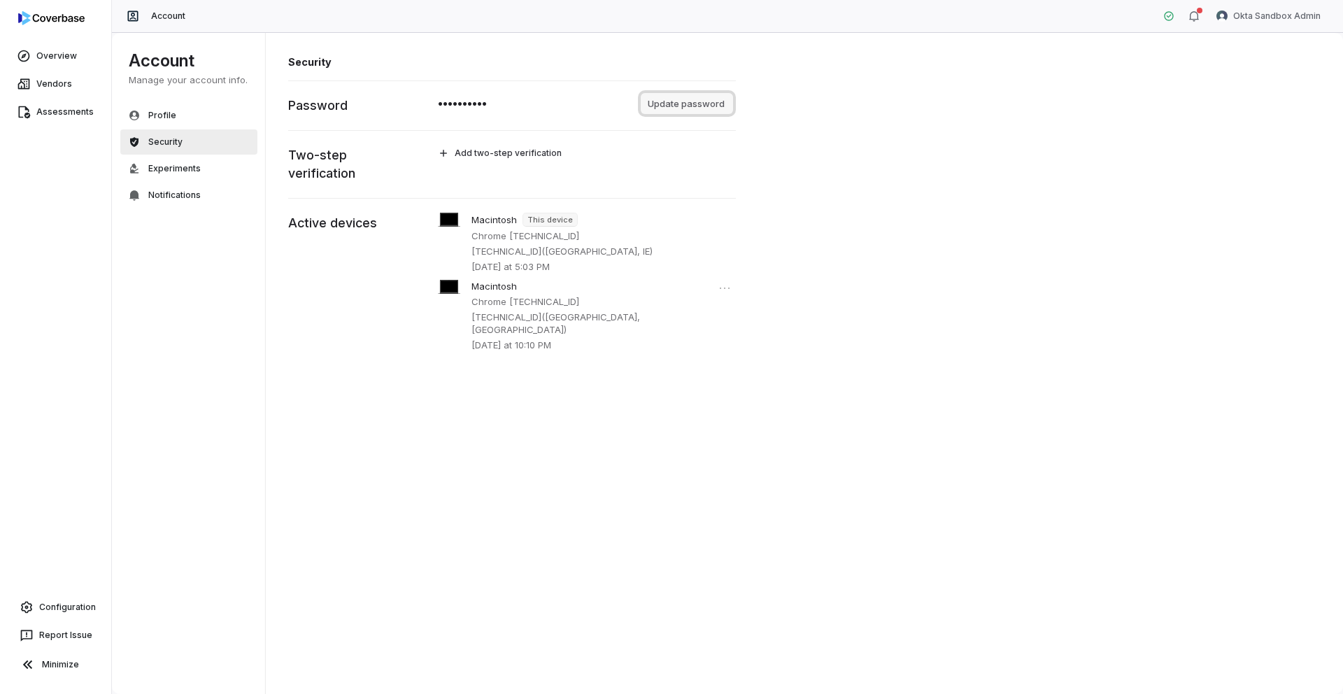
click at [667, 107] on button "Update password" at bounding box center [687, 103] width 92 height 21
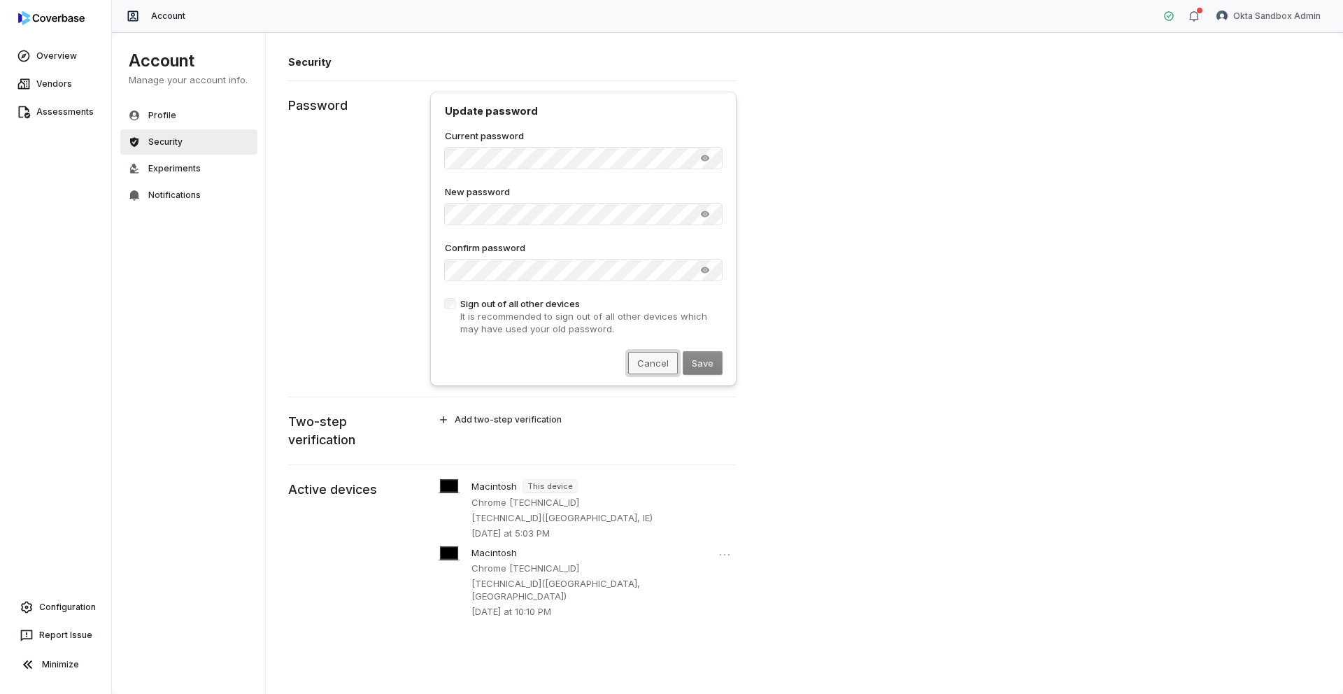
click at [650, 359] on button "Cancel" at bounding box center [653, 363] width 50 height 22
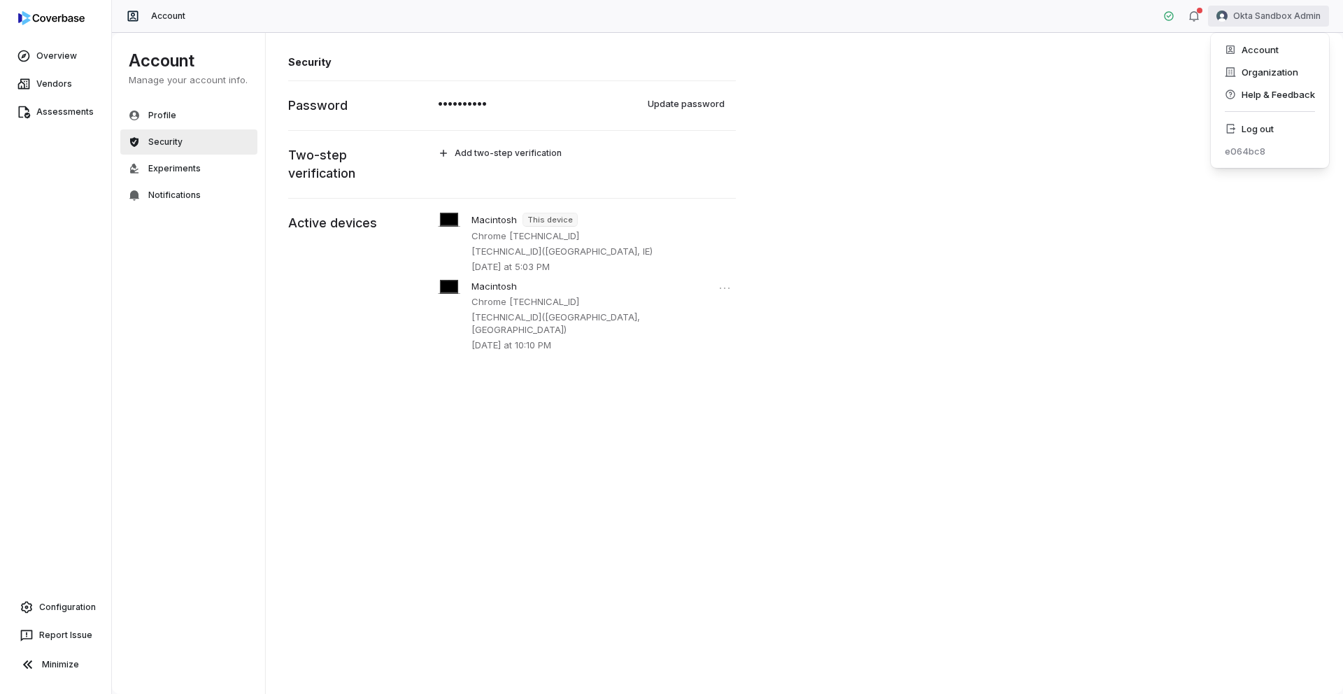
click at [1250, 20] on html "Overview Vendors Assessments Configuration Report Issue Minimize Account Okta S…" at bounding box center [671, 347] width 1343 height 694
click at [1259, 52] on div "Account" at bounding box center [1269, 49] width 107 height 22
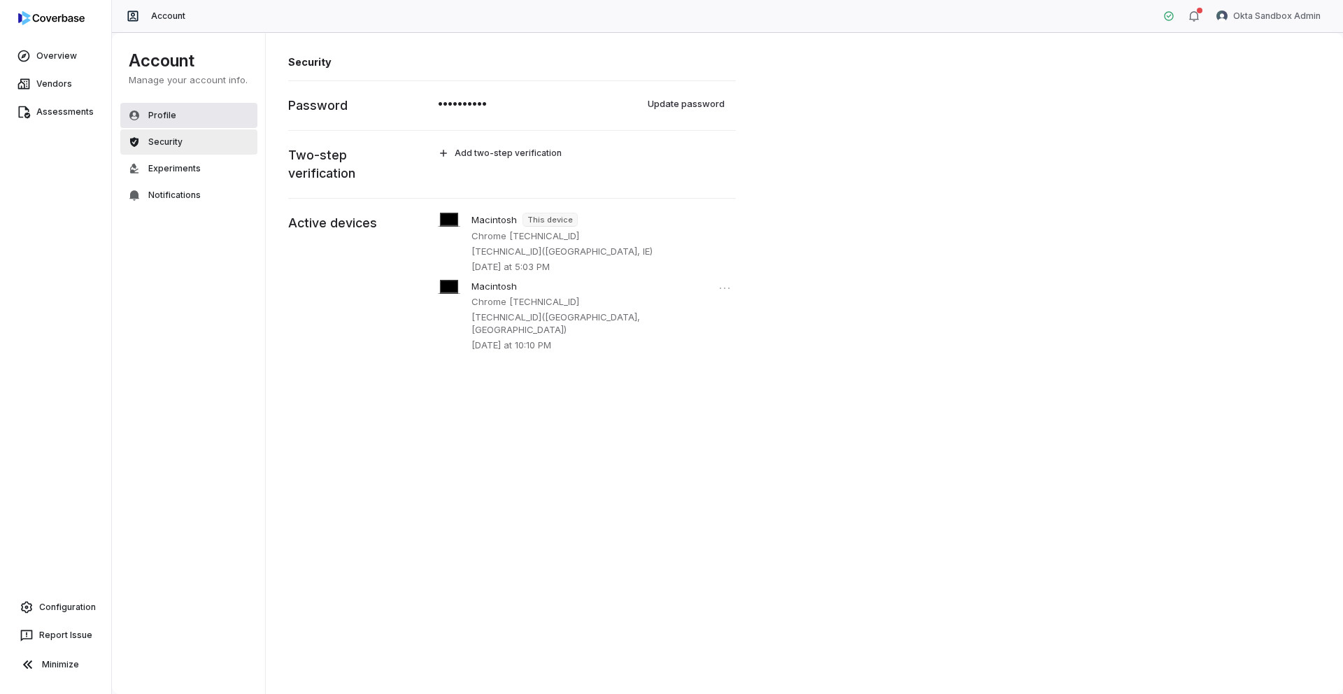
click at [171, 119] on span "Profile" at bounding box center [162, 115] width 28 height 11
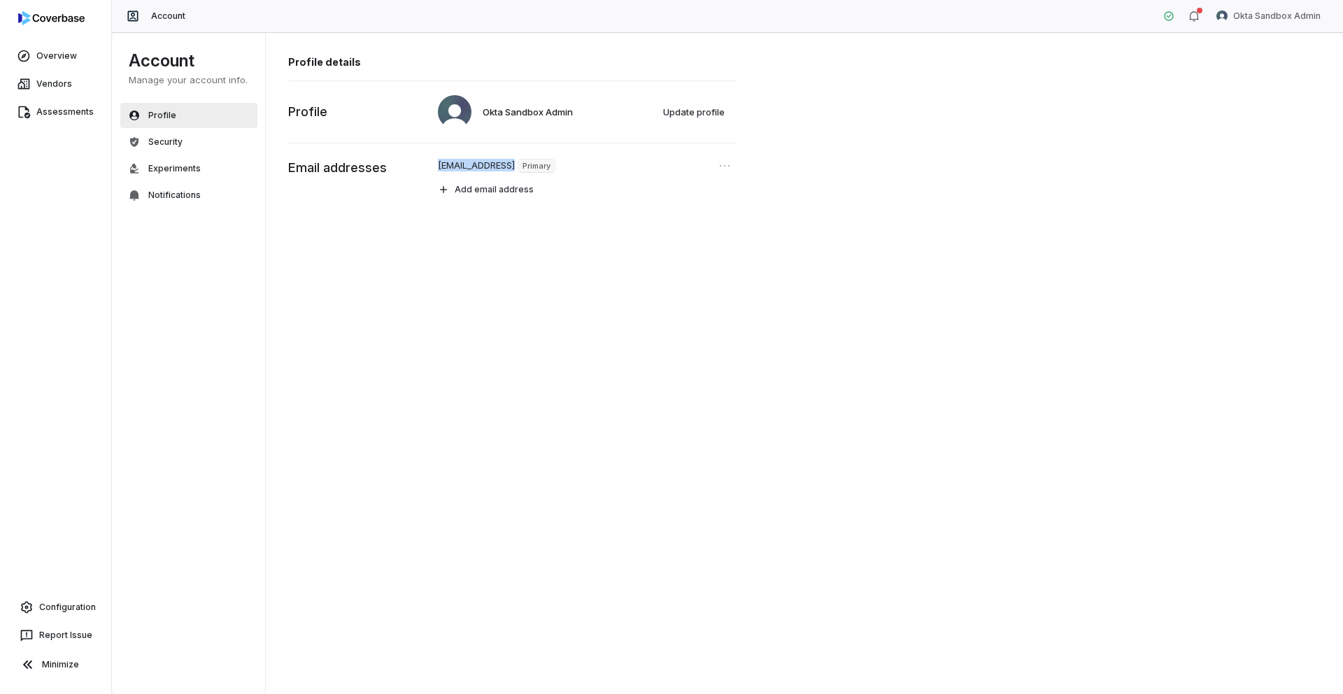
drag, startPoint x: 439, startPoint y: 169, endPoint x: 594, endPoint y: 163, distance: 154.6
click at [555, 163] on div "[EMAIL_ADDRESS] Primary" at bounding box center [496, 166] width 117 height 14
copy p "[EMAIL_ADDRESS]"
